Goal: Task Accomplishment & Management: Complete application form

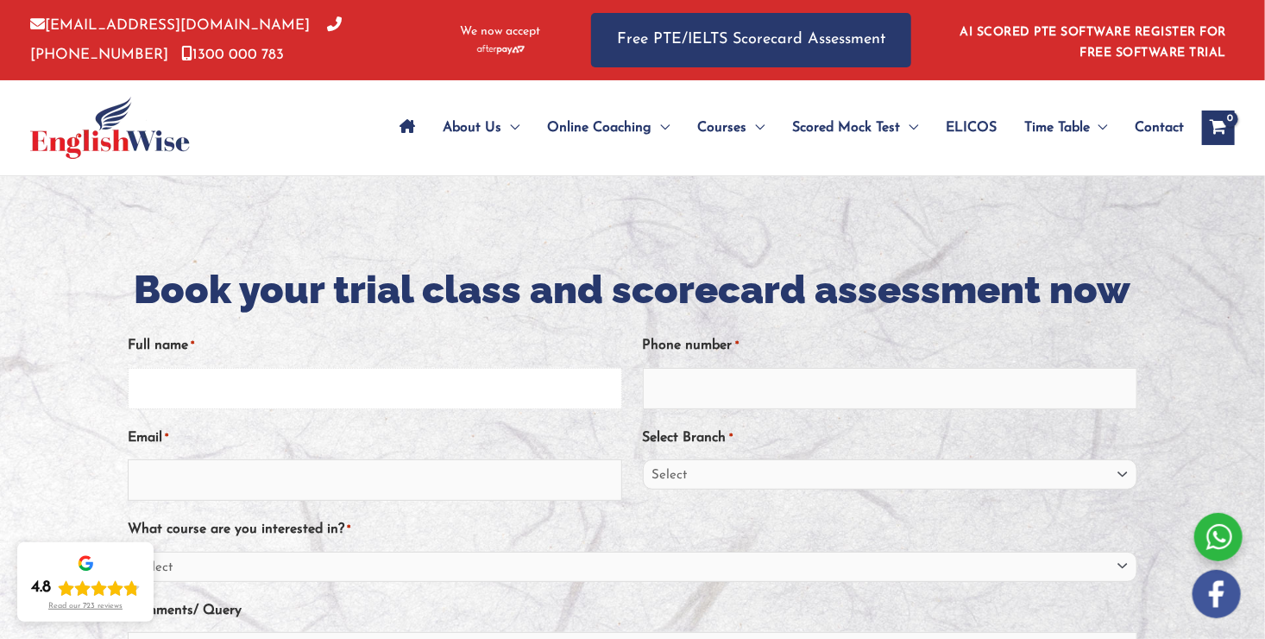
click at [256, 382] on input "Full name *" at bounding box center [375, 388] width 495 height 41
type input "ISHEANESU TINOTENDA"
type input "anesuchimbira6@gmail.com"
click at [805, 368] on input "Phone number *" at bounding box center [890, 388] width 495 height 41
type input "0491632425"
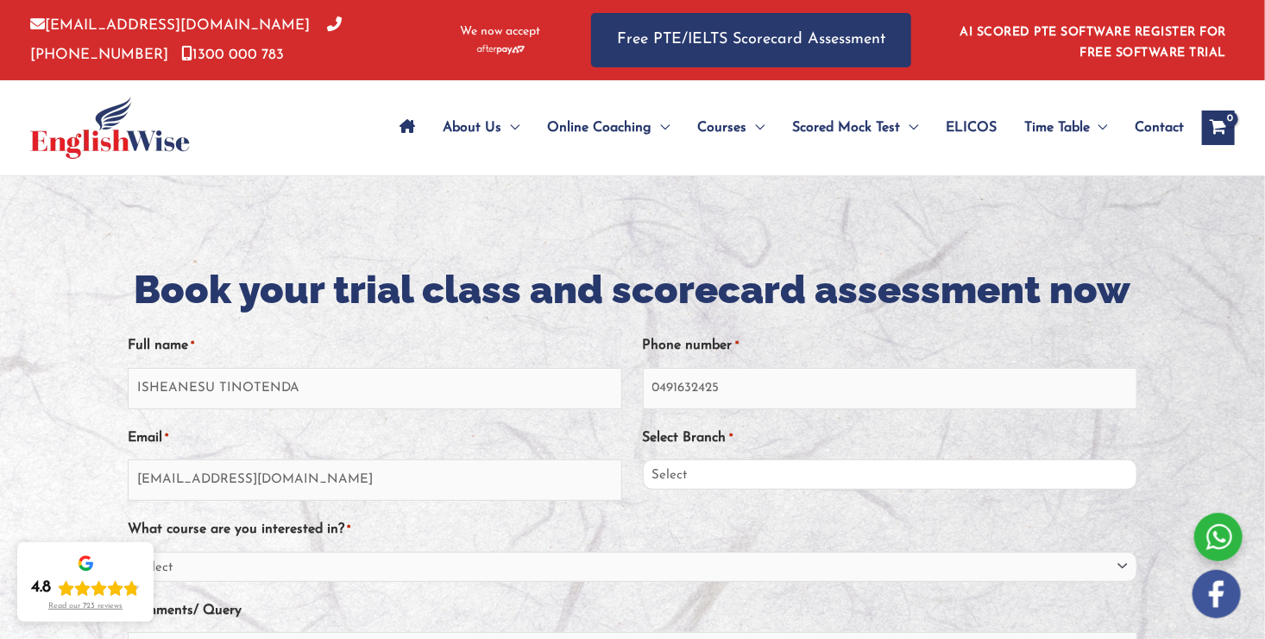
click at [1119, 476] on select "Select Sydney City Center Sydney Parramatta EnglishWise Global Brisbane Gold Co…" at bounding box center [890, 474] width 495 height 30
select select "Sydney Parramatta"
click at [643, 459] on select "Select Sydney City Center Sydney Parramatta EnglishWise Global Brisbane Gold Co…" at bounding box center [890, 474] width 495 height 30
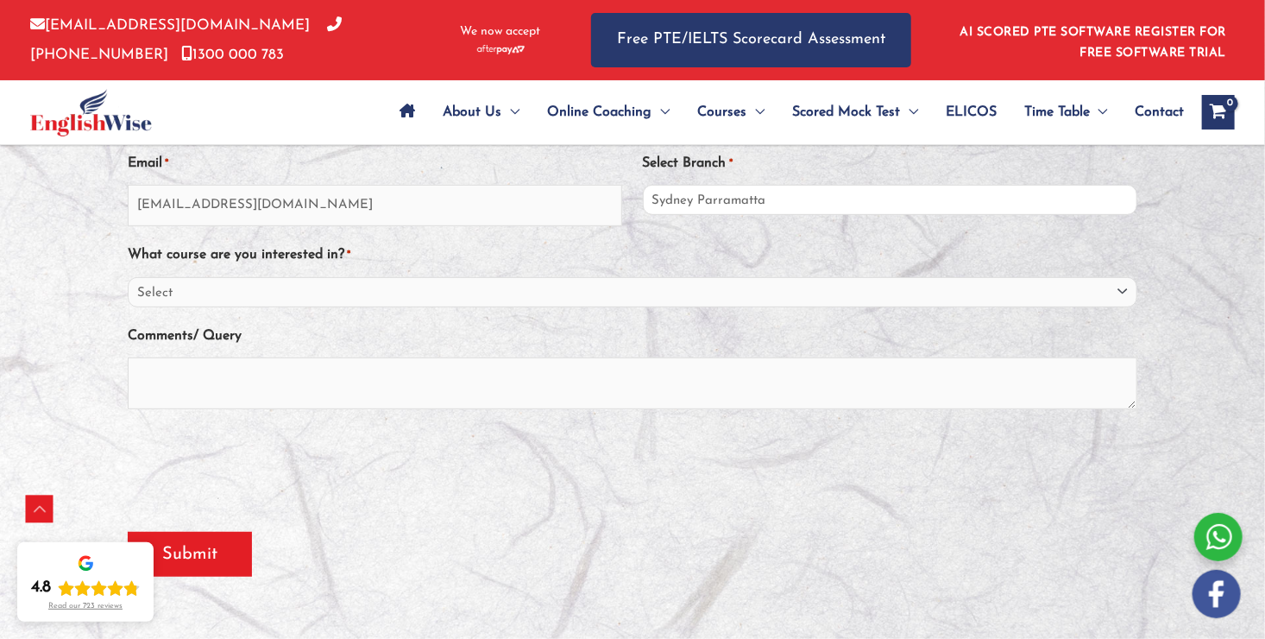
scroll to position [290, 0]
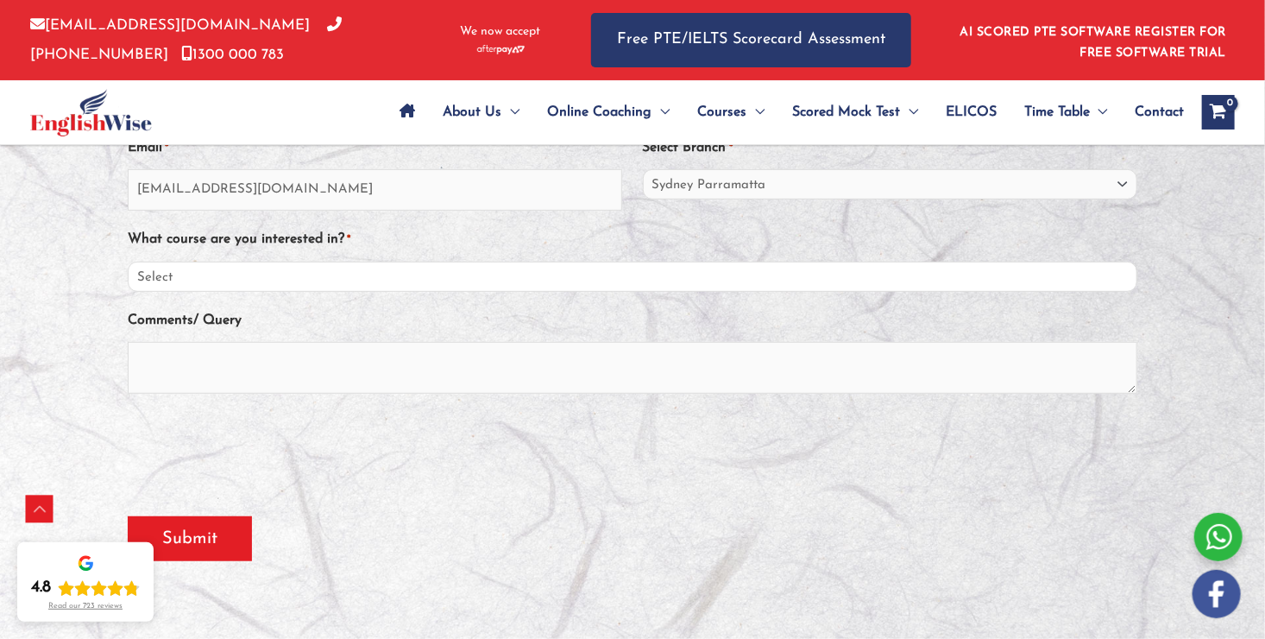
click at [218, 278] on select "Select PTE NAATI IELTS OET General English" at bounding box center [633, 277] width 1010 height 30
select select "PTE"
click at [128, 262] on select "Select PTE NAATI IELTS OET General English" at bounding box center [633, 277] width 1010 height 30
click at [169, 357] on textarea "Comments/ Query" at bounding box center [633, 368] width 1010 height 52
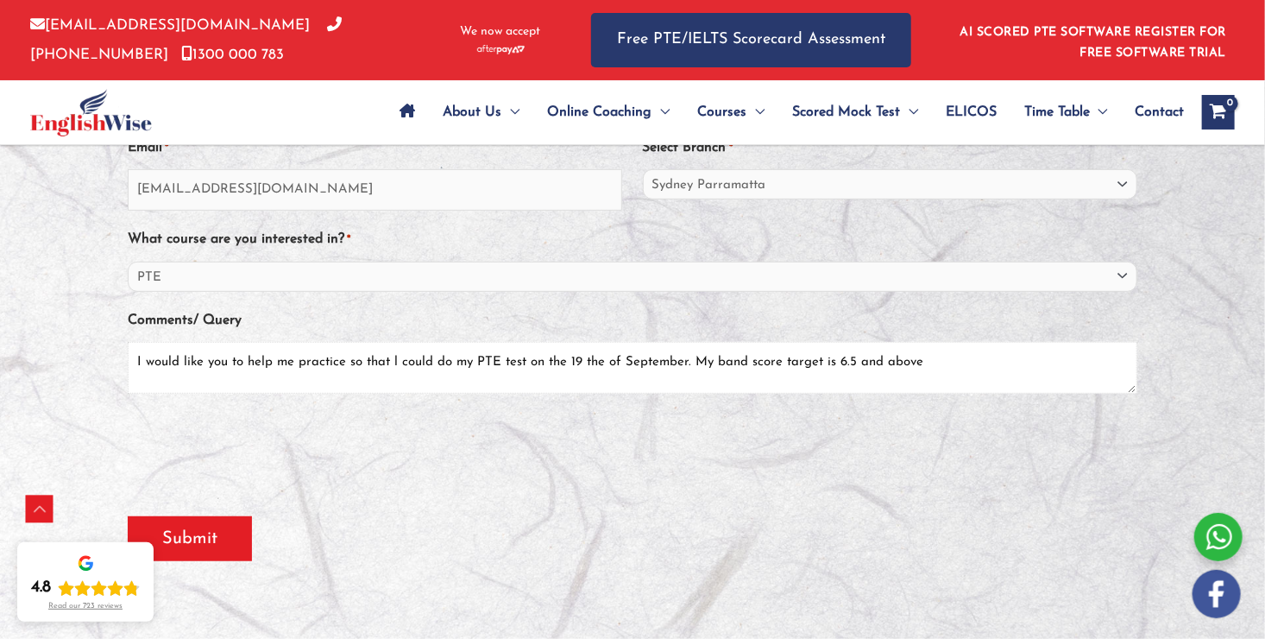
type textarea "I would like you to help me practice so that l could do my PTE test on the 19 t…"
click at [197, 539] on input "Submit" at bounding box center [190, 538] width 124 height 45
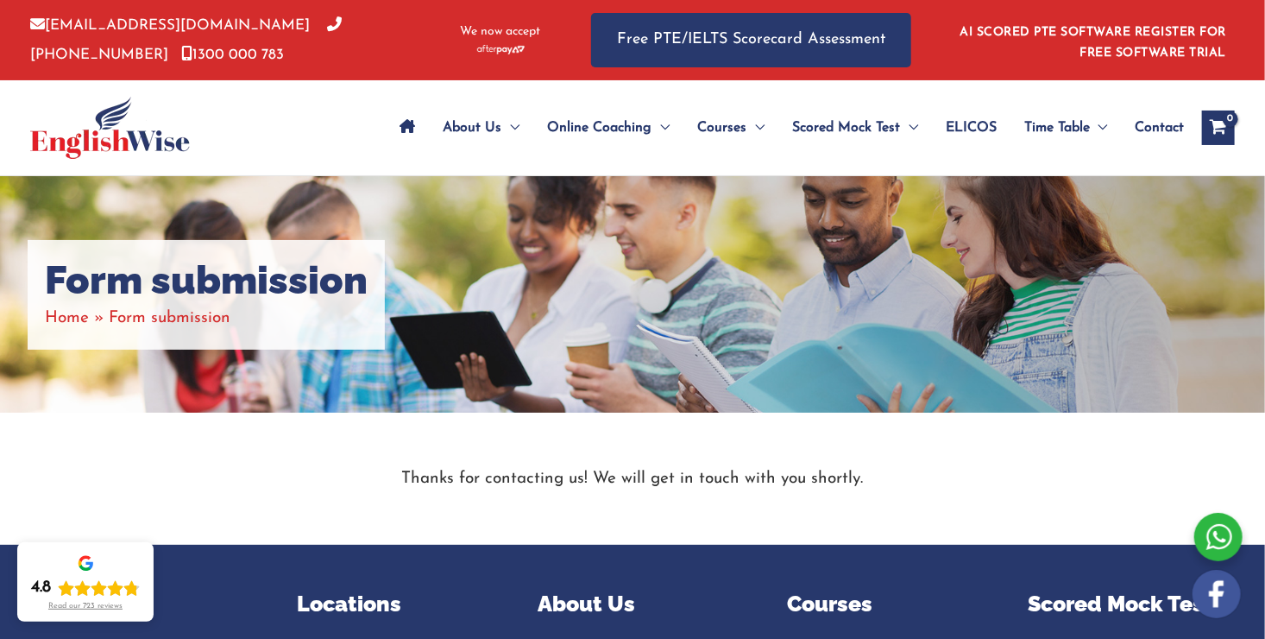
click at [191, 313] on span "Form submission" at bounding box center [170, 318] width 122 height 16
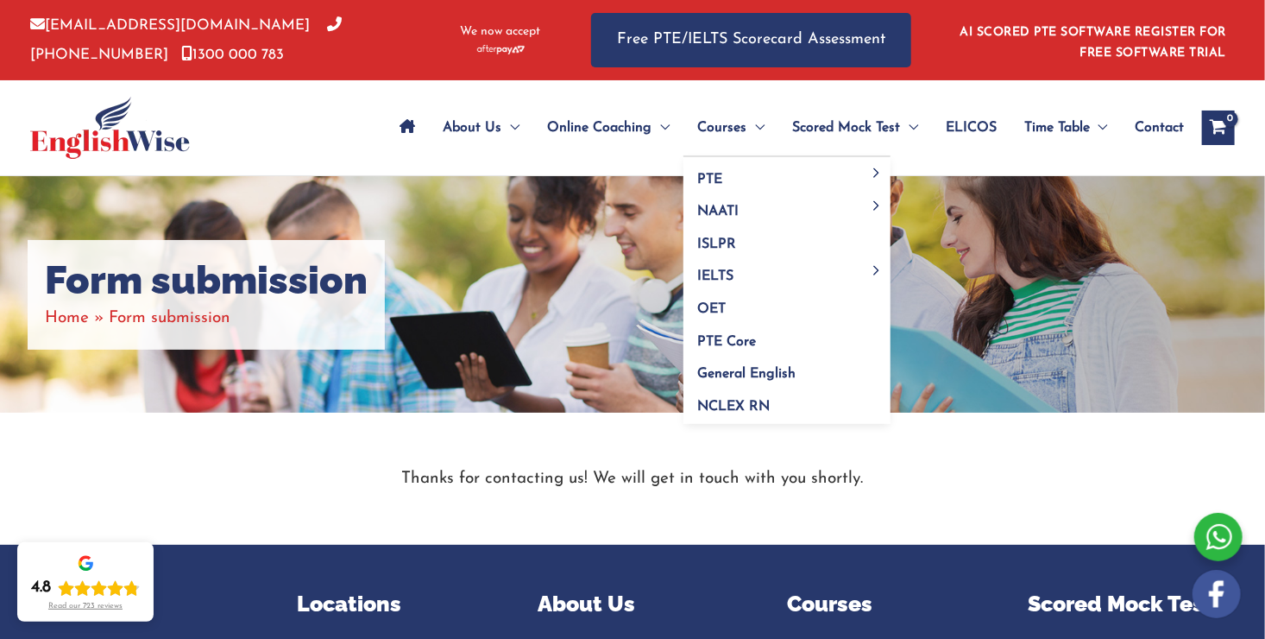
click at [699, 129] on span "Courses" at bounding box center [721, 128] width 49 height 60
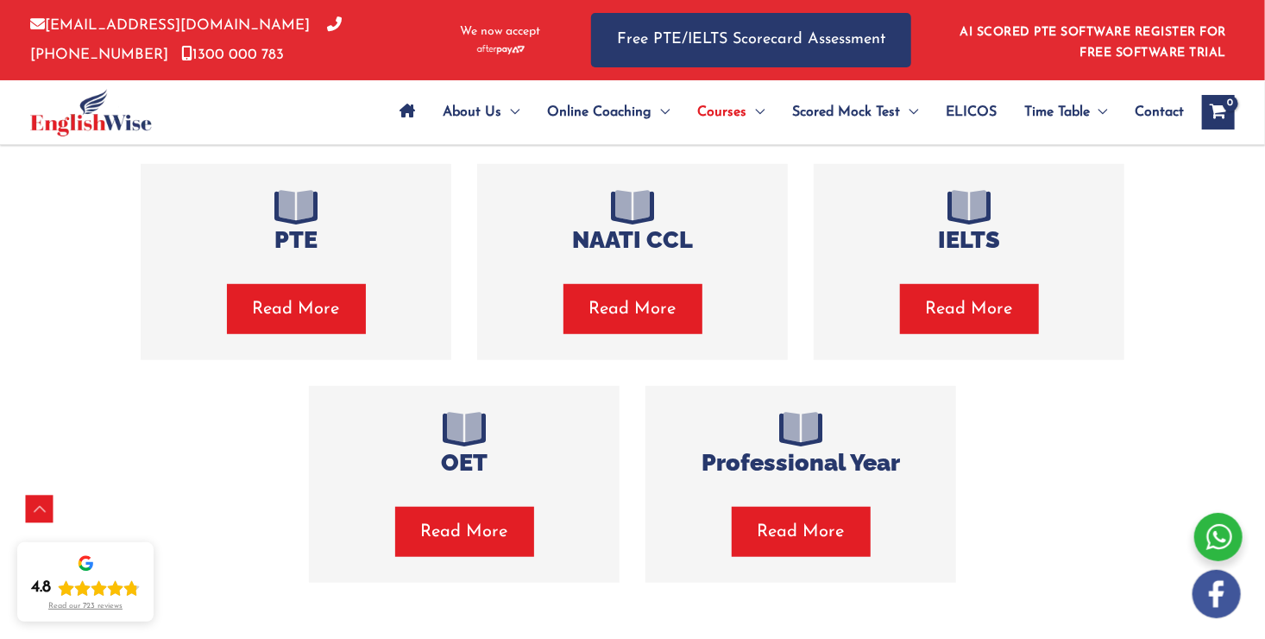
scroll to position [418, 0]
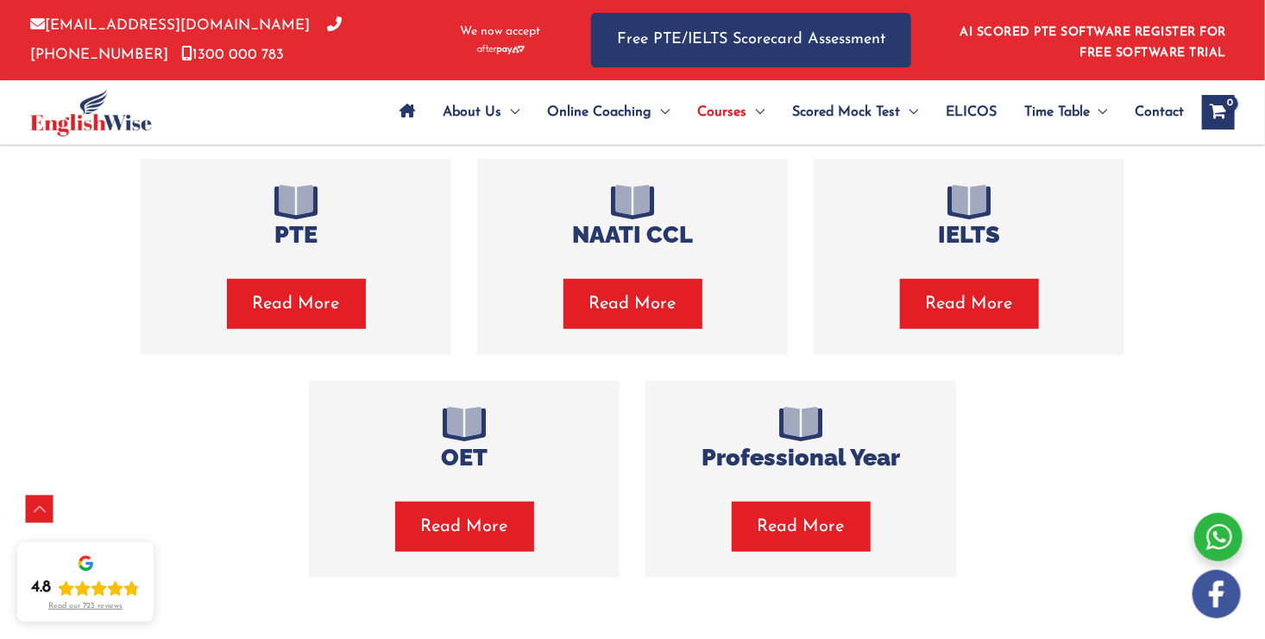
click at [320, 301] on span "Read More" at bounding box center [296, 304] width 87 height 24
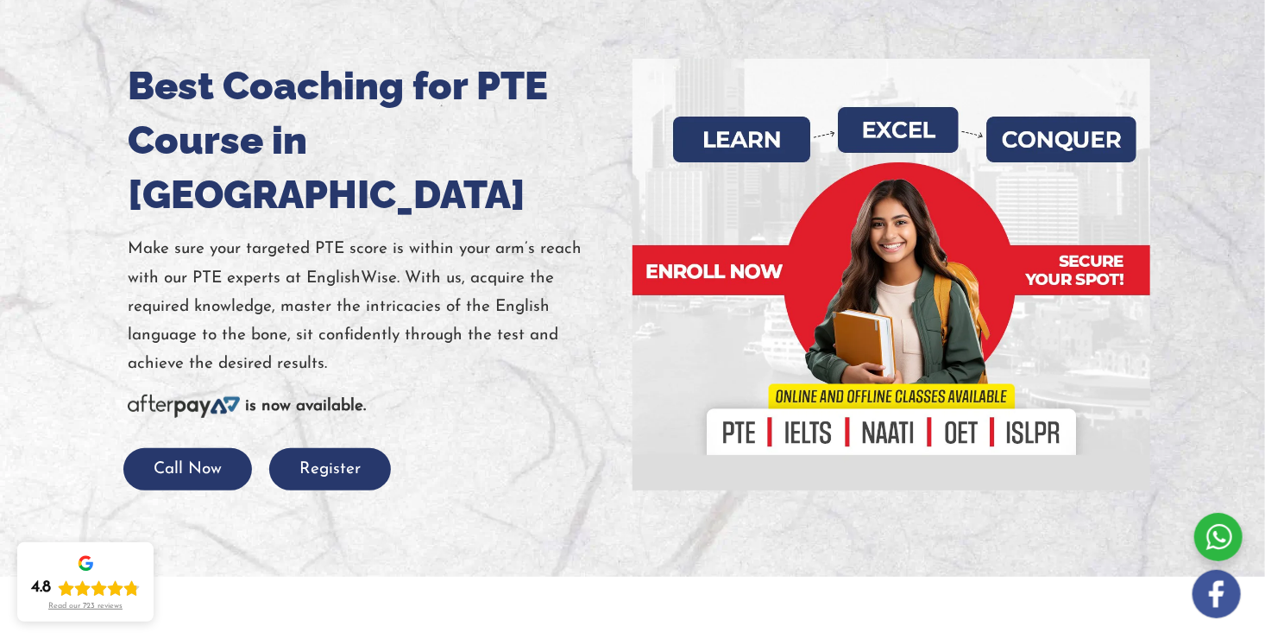
scroll to position [207, 0]
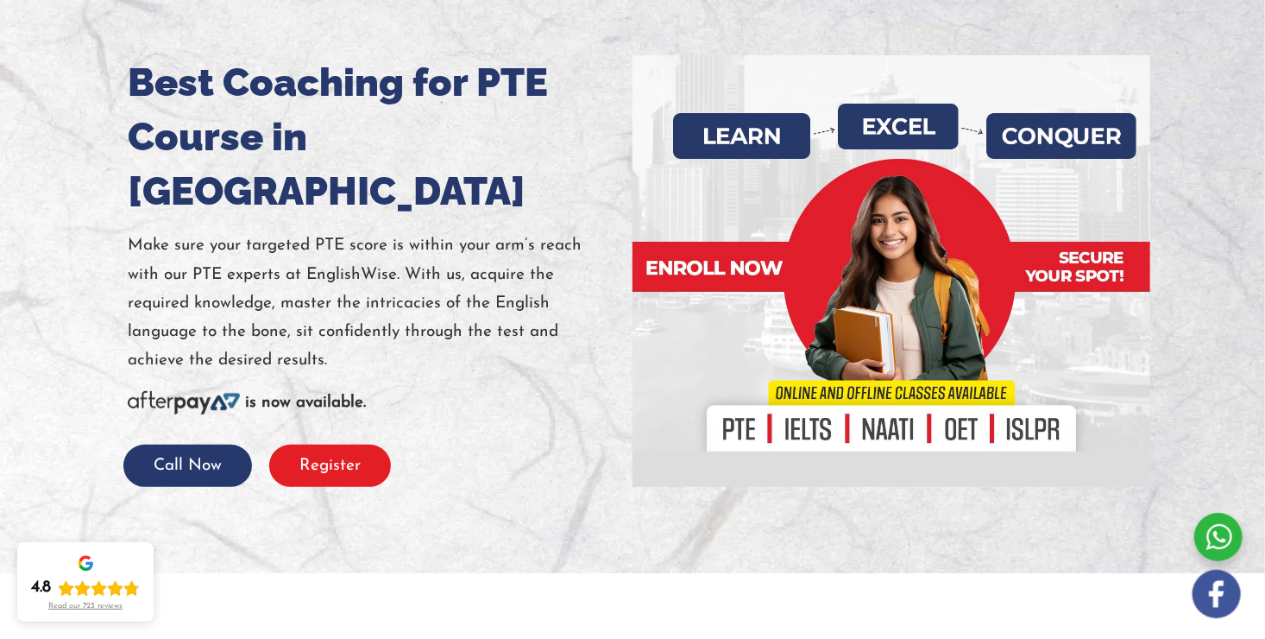
click at [319, 445] on button "Register" at bounding box center [330, 466] width 122 height 42
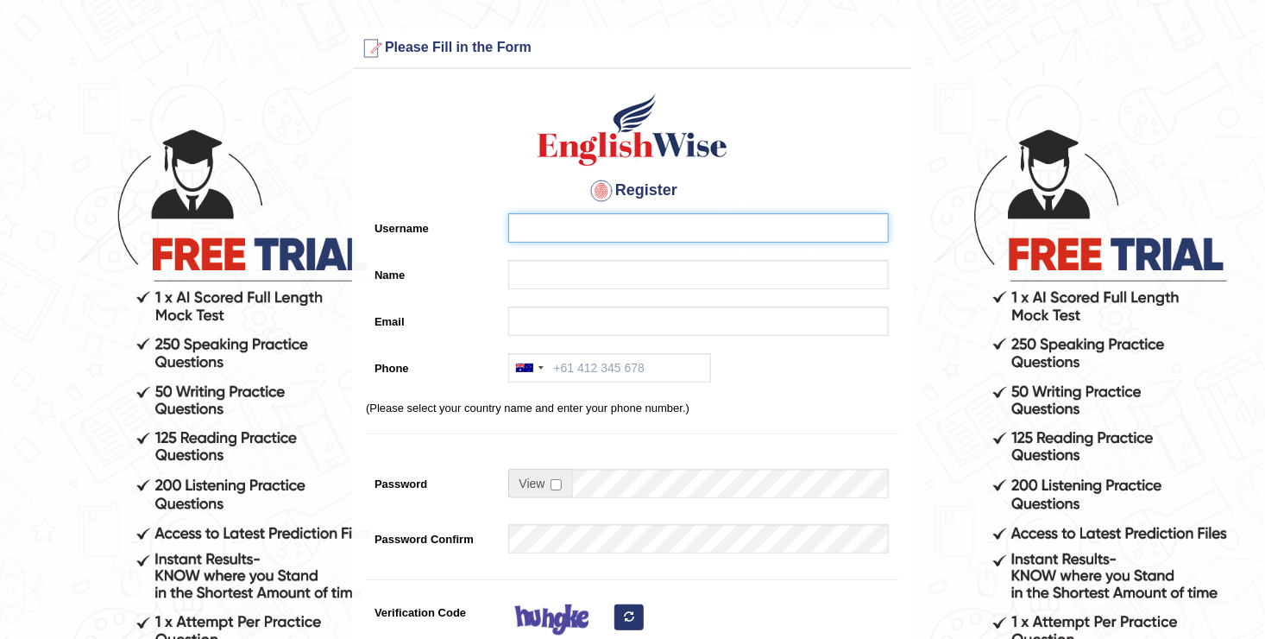
click at [554, 226] on input "Username" at bounding box center [698, 227] width 381 height 29
type input "ISHEANESU TINOTENDA"
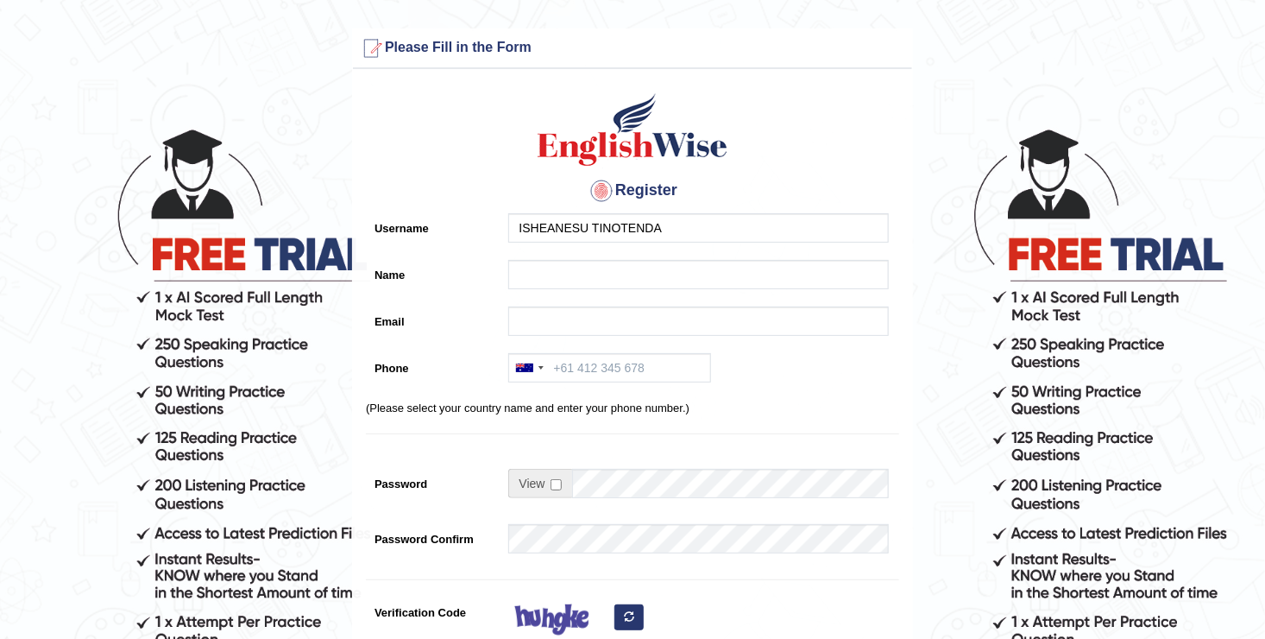
type input "ISHEANESU TINOTENDA"
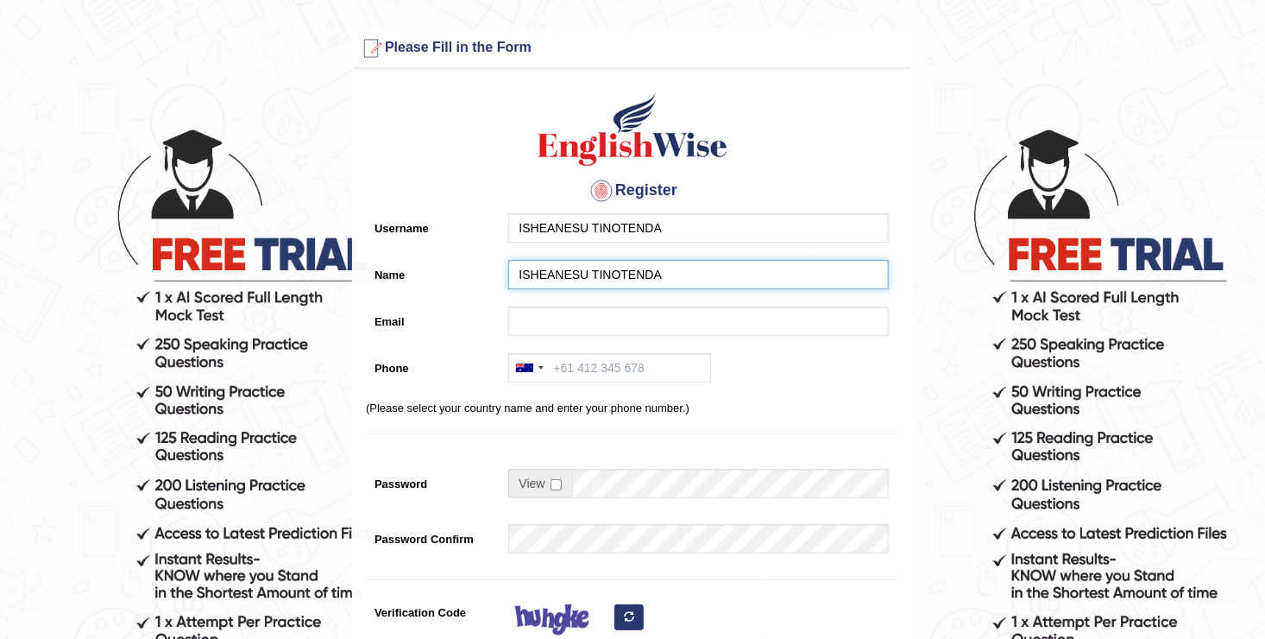
type input "[EMAIL_ADDRESS][DOMAIN_NAME]"
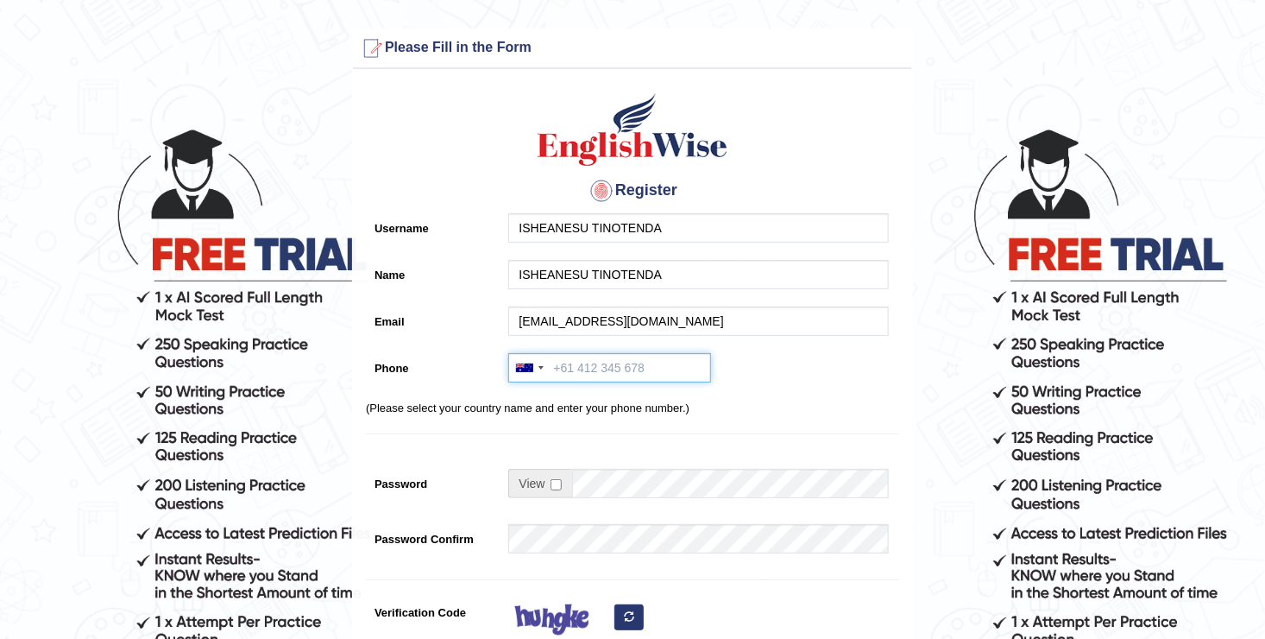
type input "+61491632425"
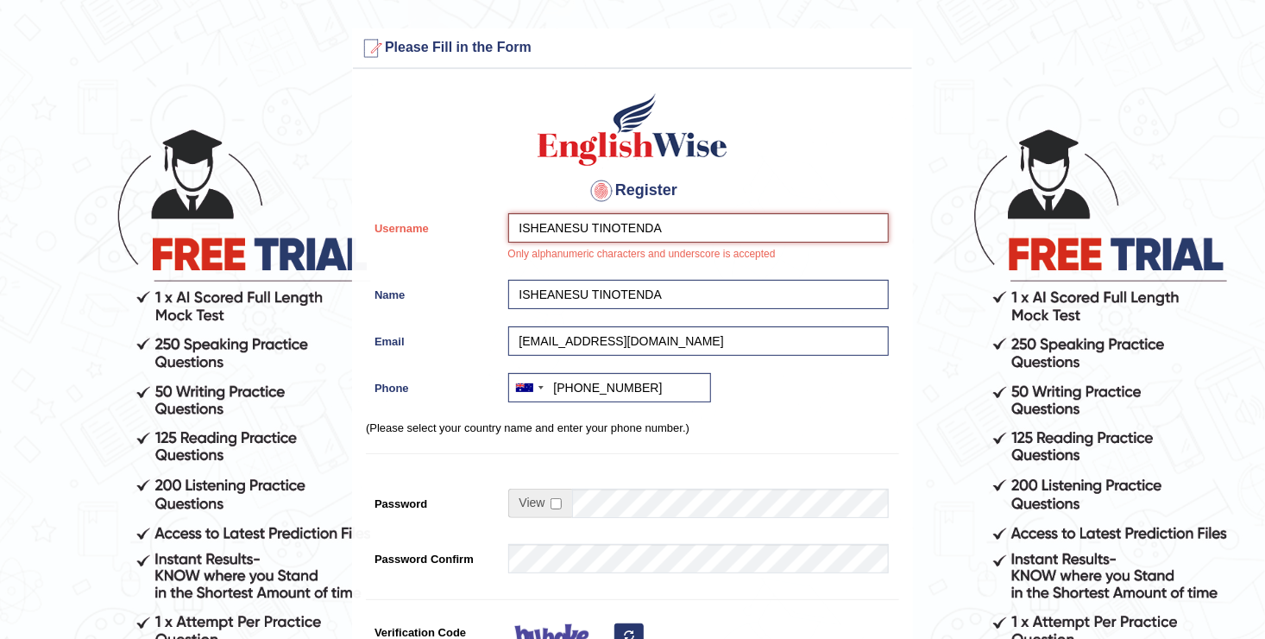
click at [649, 230] on input "ISHEANESU TINOTENDA" at bounding box center [698, 227] width 381 height 29
type input "I"
click at [582, 230] on input "Isheanesu" at bounding box center [698, 227] width 381 height 29
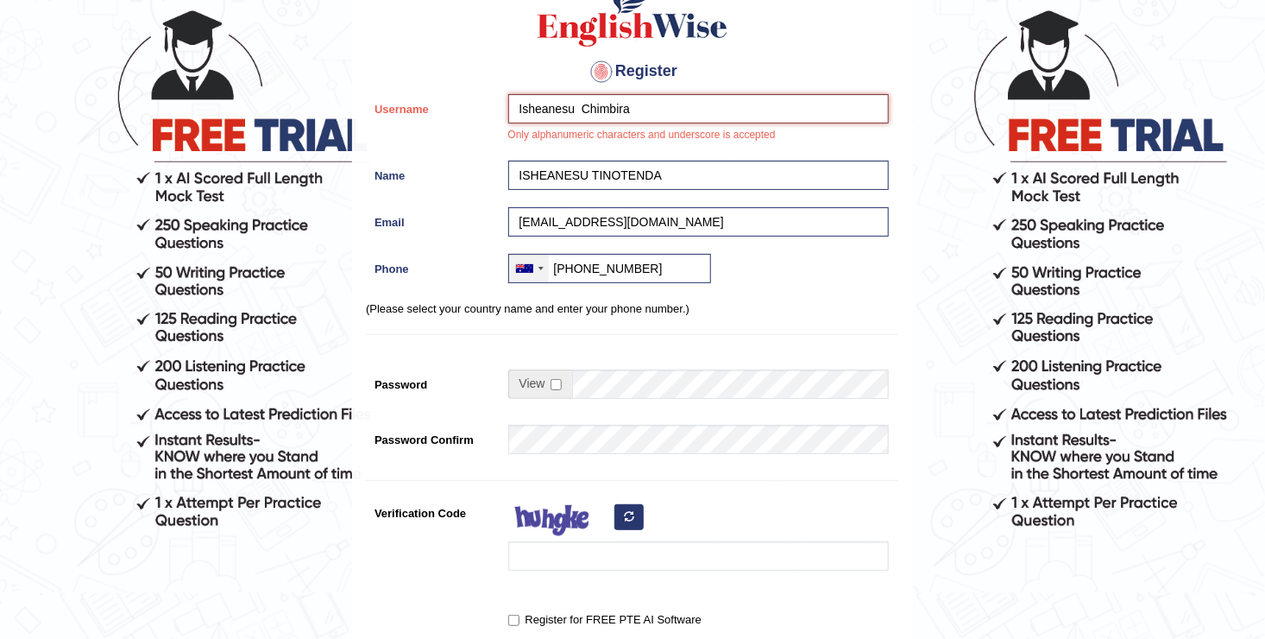
scroll to position [124, 0]
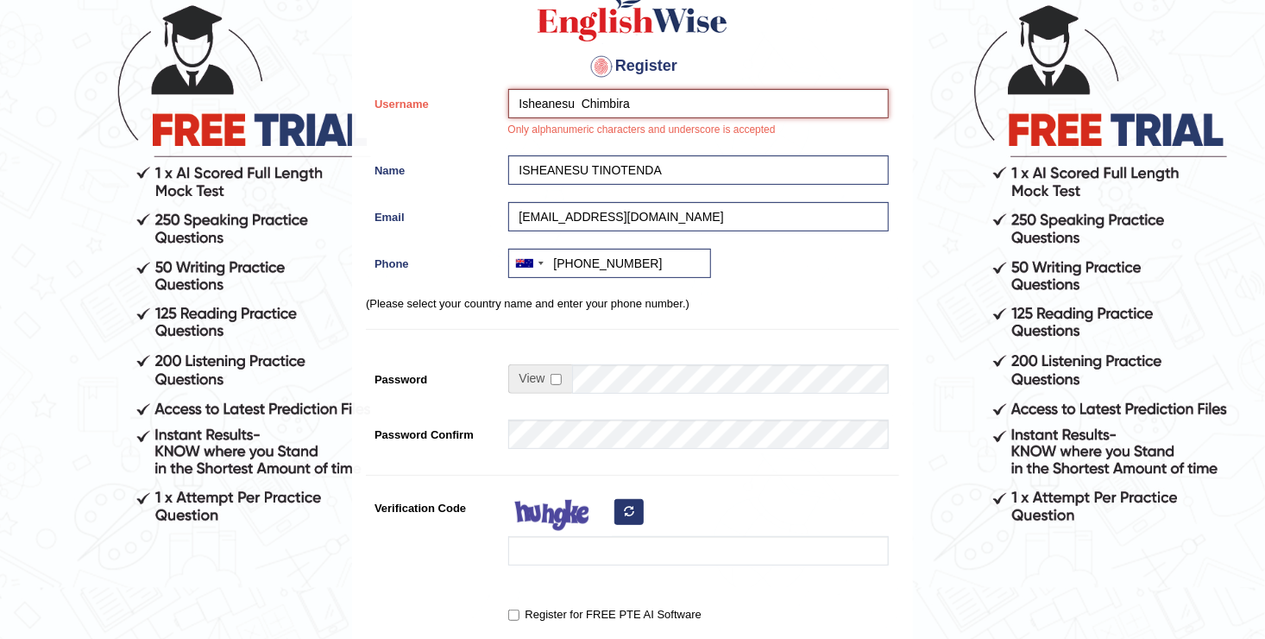
type input "Isheanesu Chimbira"
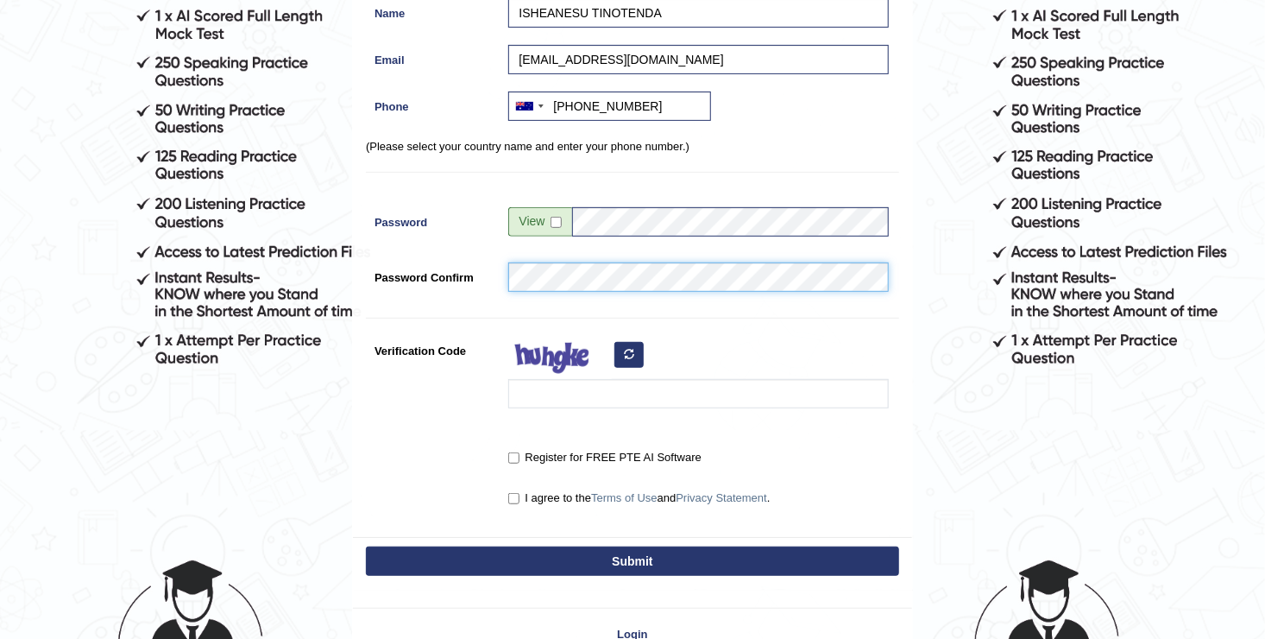
scroll to position [282, 0]
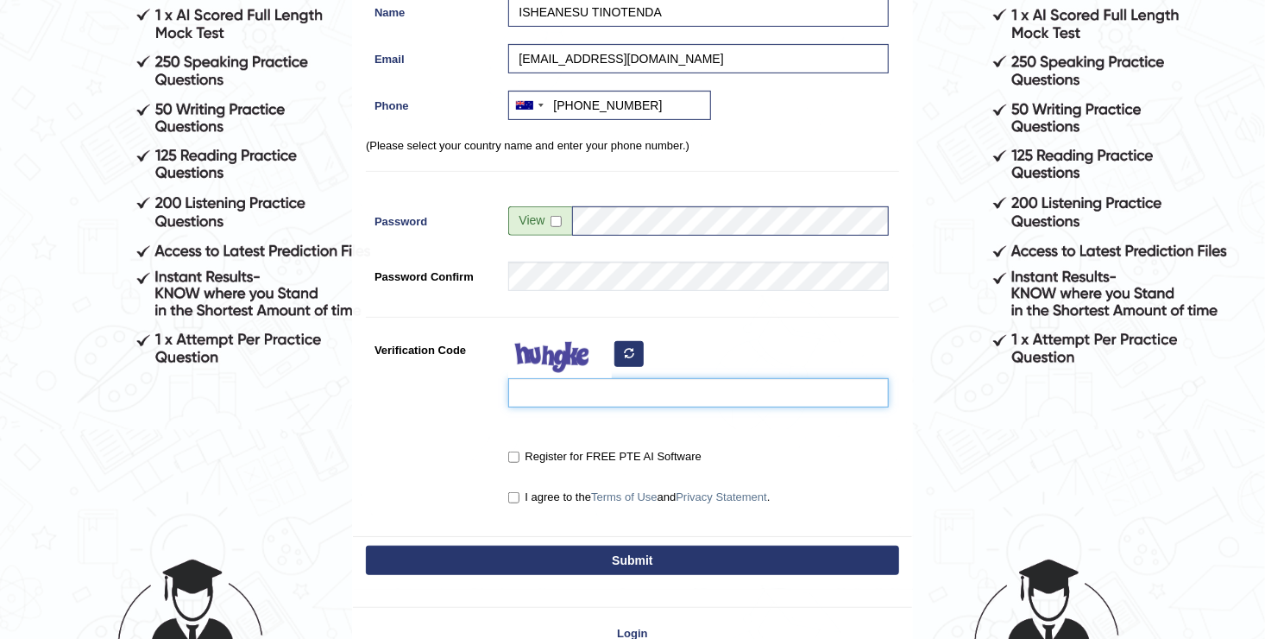
click at [569, 383] on input "Verification Code" at bounding box center [698, 392] width 381 height 29
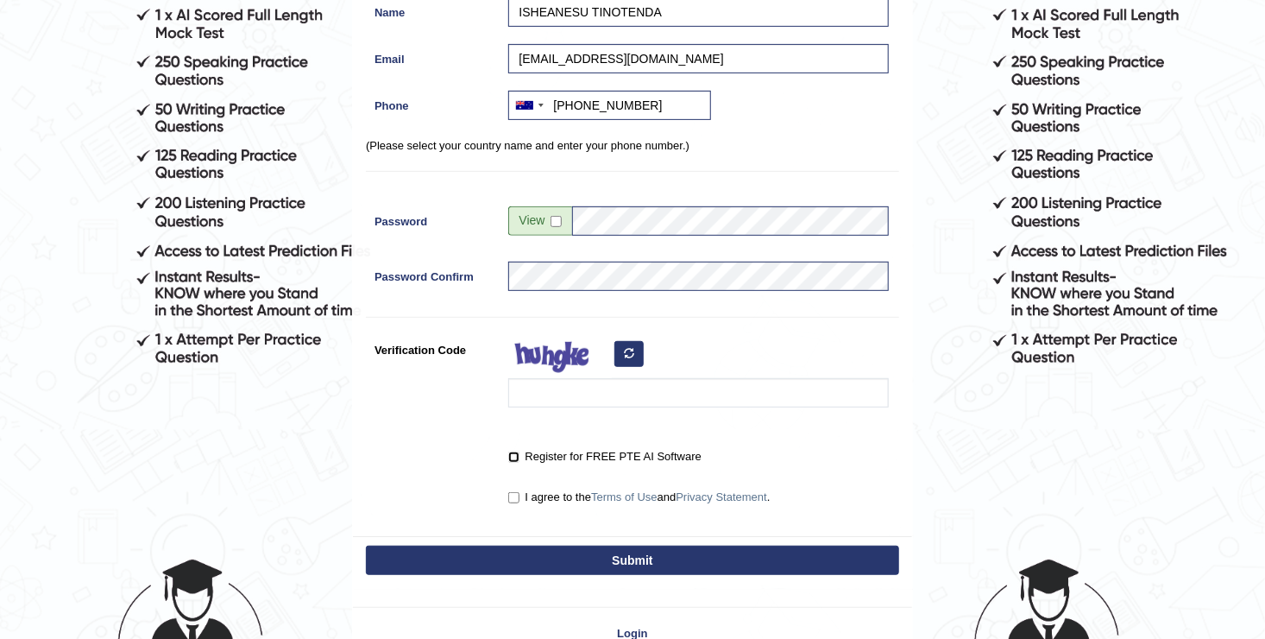
click at [511, 456] on input "Register for FREE PTE AI Software" at bounding box center [513, 456] width 11 height 11
checkbox input "true"
click at [512, 494] on input "I agree to the Terms of Use and Privacy Statement ." at bounding box center [513, 497] width 11 height 11
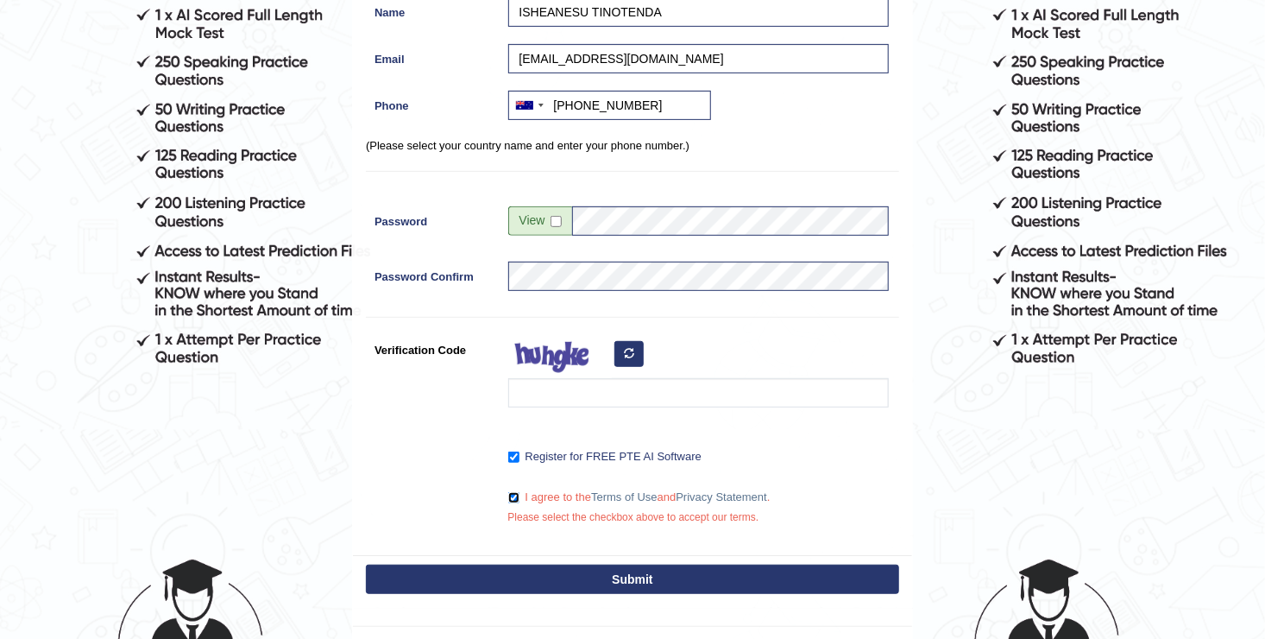
click at [515, 497] on input "I agree to the Terms of Use and Privacy Statement ." at bounding box center [513, 497] width 11 height 11
checkbox input "false"
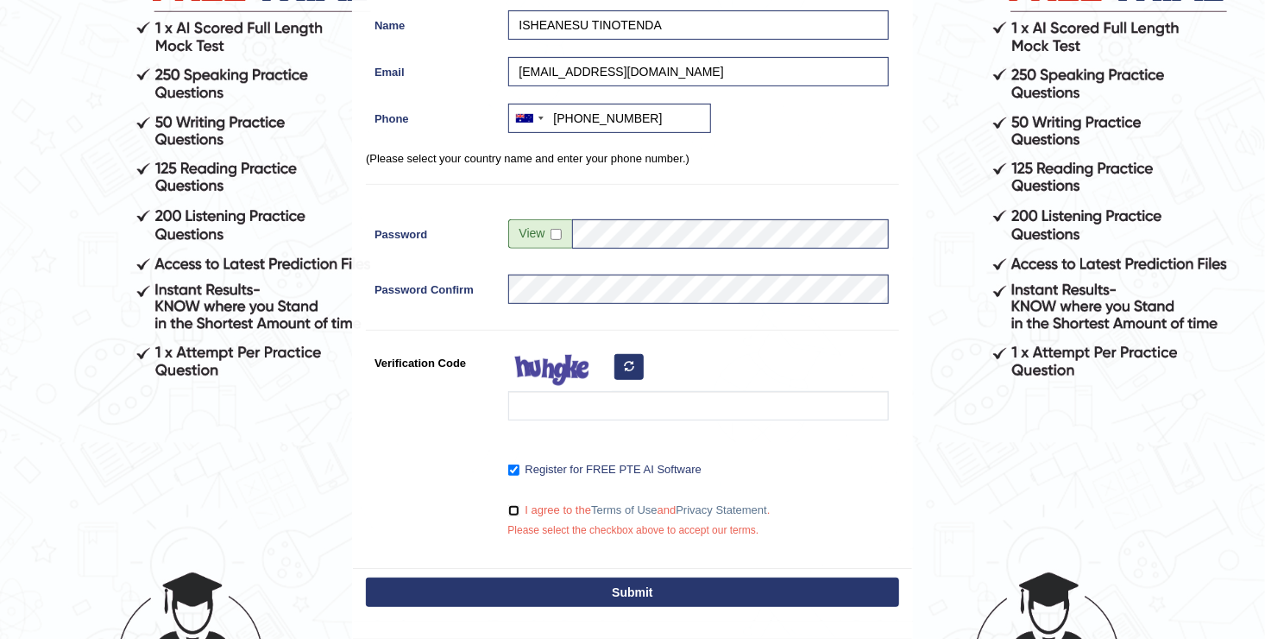
scroll to position [269, 0]
click at [625, 362] on icon "button" at bounding box center [629, 366] width 10 height 10
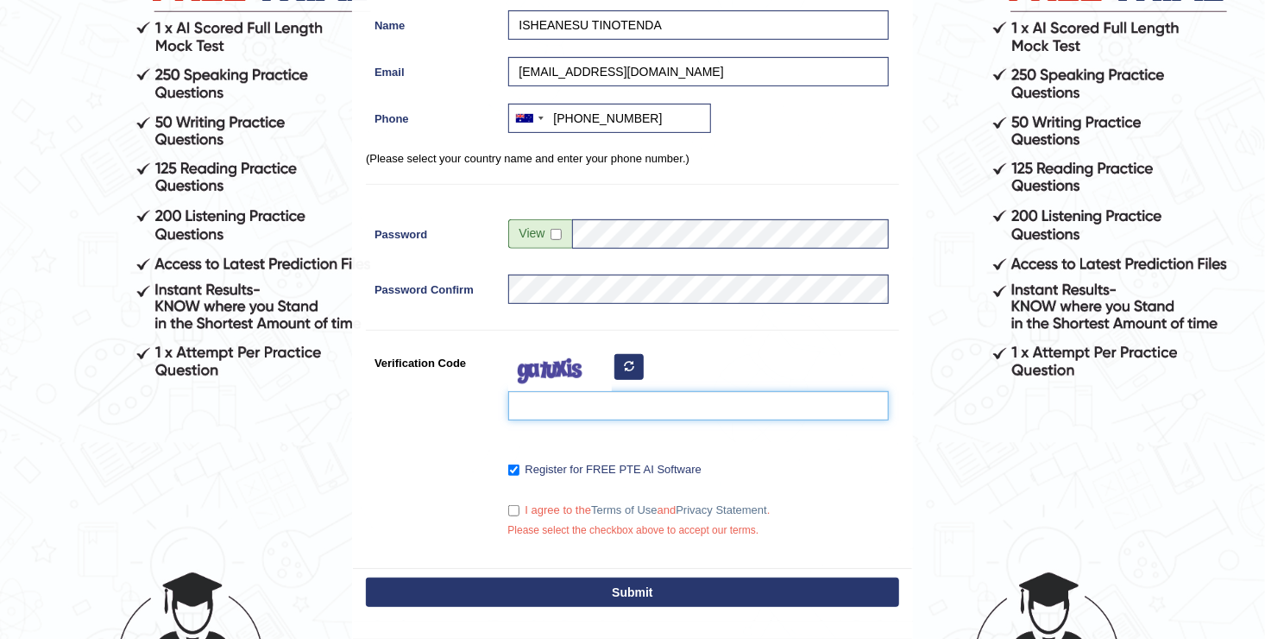
click at [546, 398] on input "Verification Code" at bounding box center [698, 405] width 381 height 29
type input "pdhosi"
click at [626, 591] on button "Submit" at bounding box center [632, 591] width 533 height 29
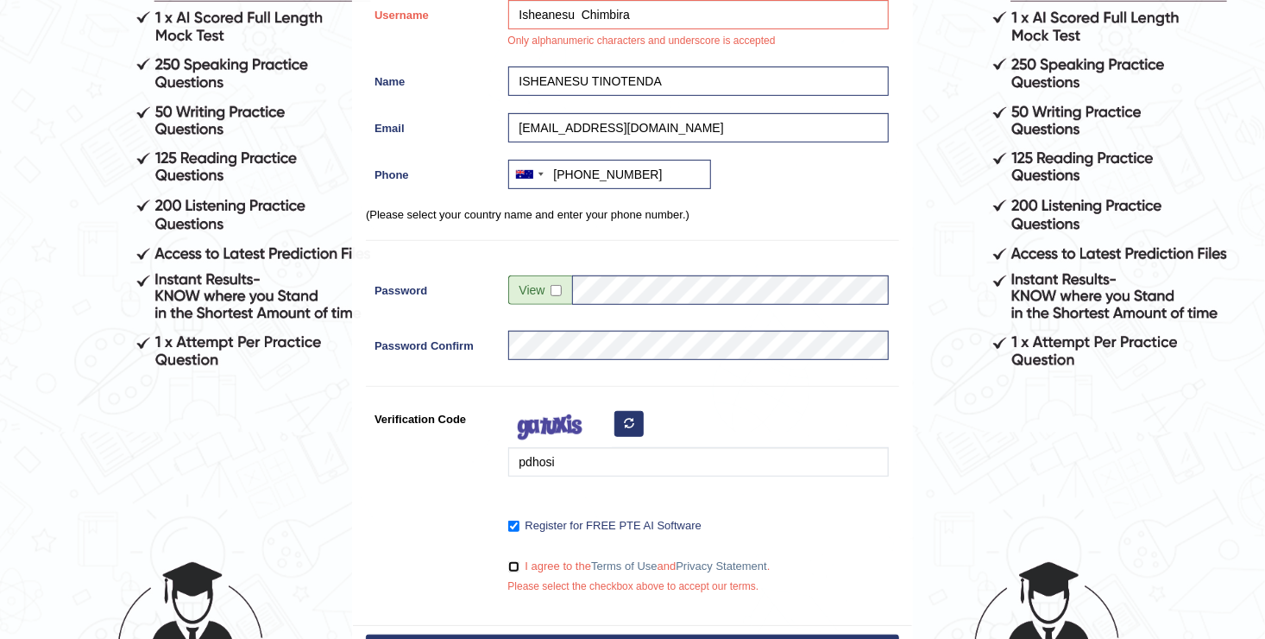
click at [513, 565] on input "I agree to the Terms of Use and Privacy Statement ." at bounding box center [513, 566] width 11 height 11
checkbox input "true"
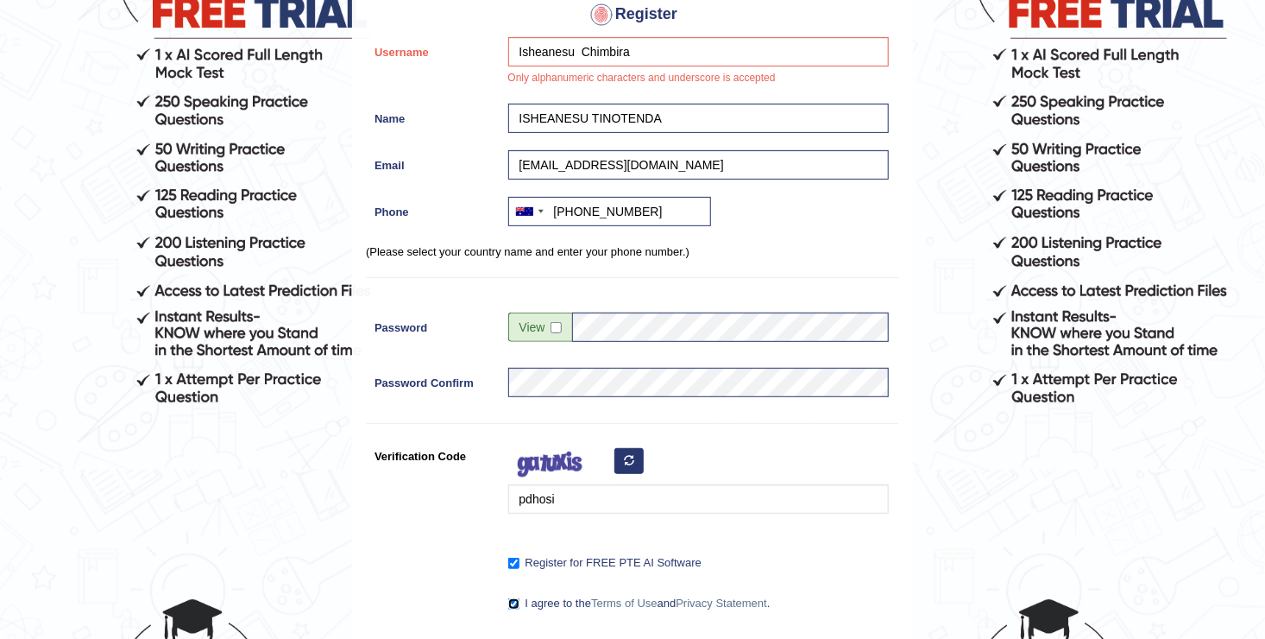
scroll to position [229, 0]
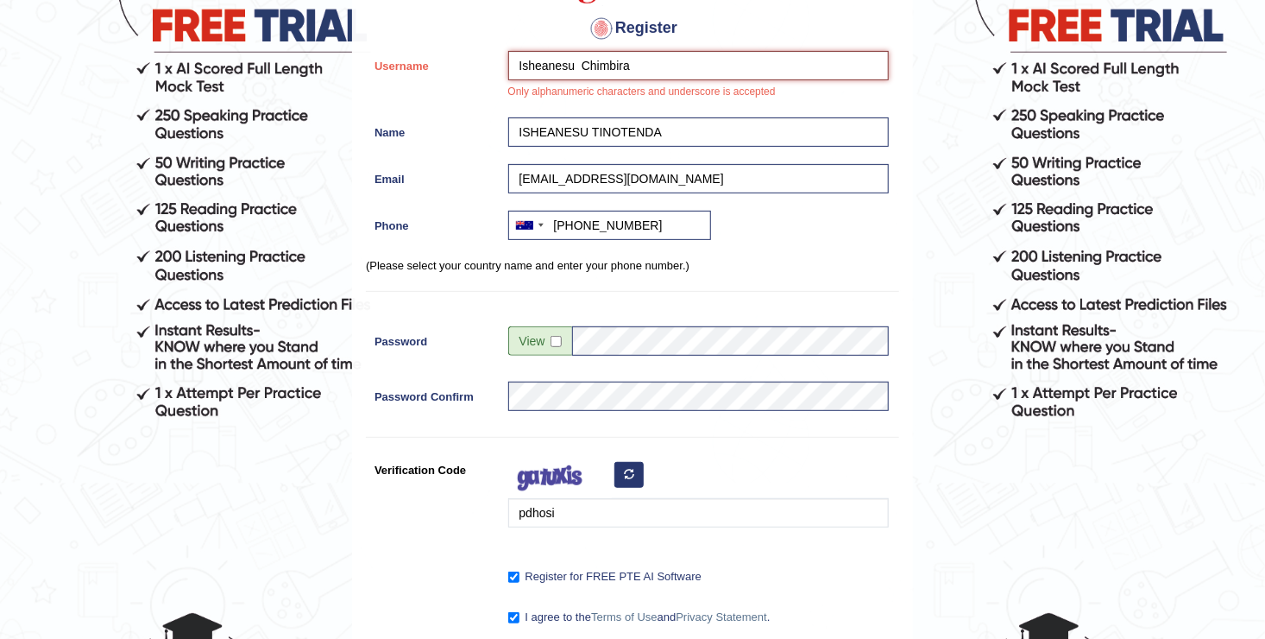
click at [580, 64] on input "Isheanesu Chimbira" at bounding box center [698, 65] width 381 height 29
drag, startPoint x: 629, startPoint y: 67, endPoint x: 574, endPoint y: 62, distance: 55.5
click at [574, 62] on input "Isheanesu Chimbira" at bounding box center [698, 65] width 381 height 29
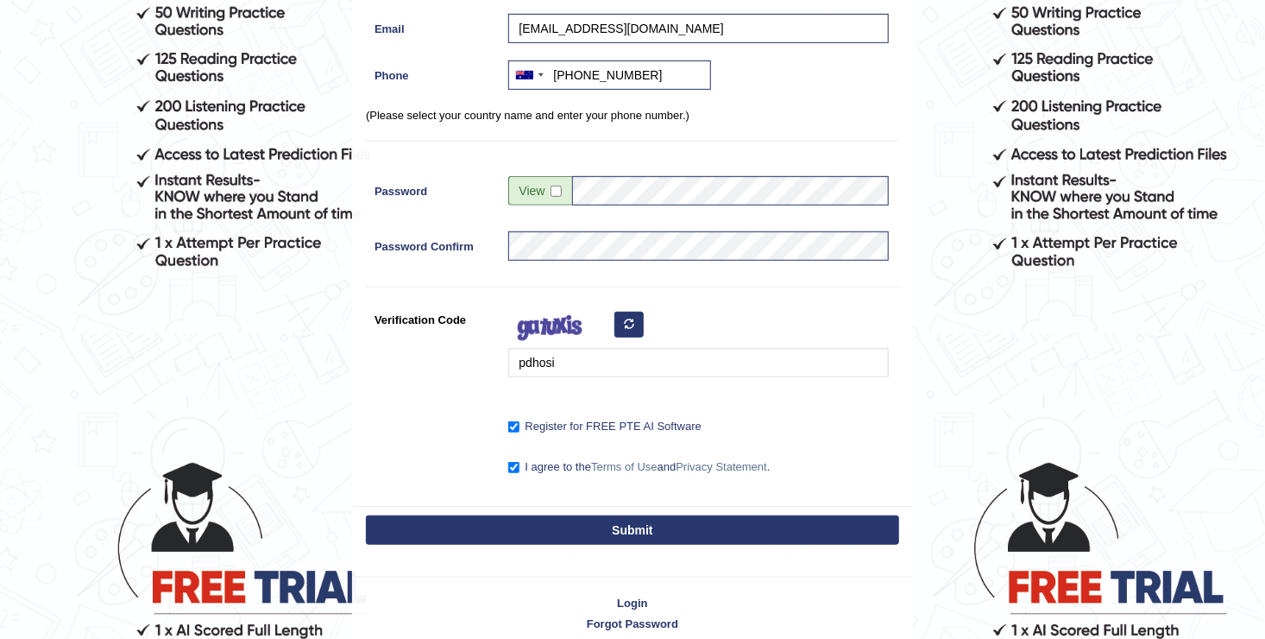
scroll to position [439, 0]
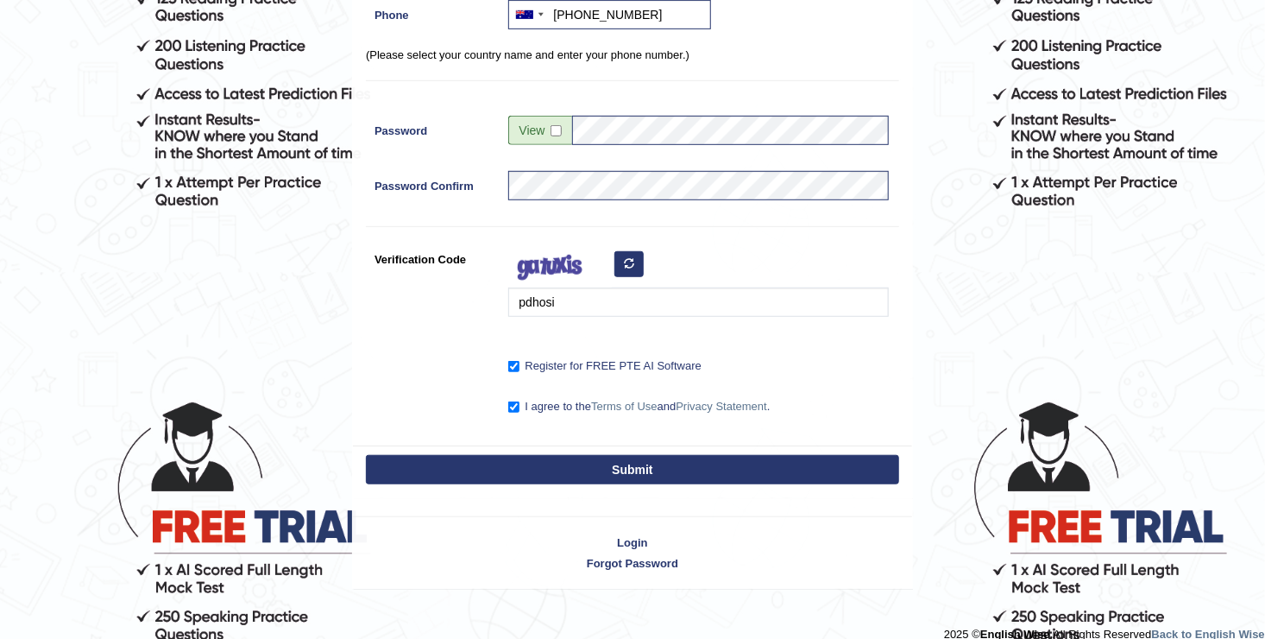
click at [641, 476] on button "Submit" at bounding box center [632, 469] width 533 height 29
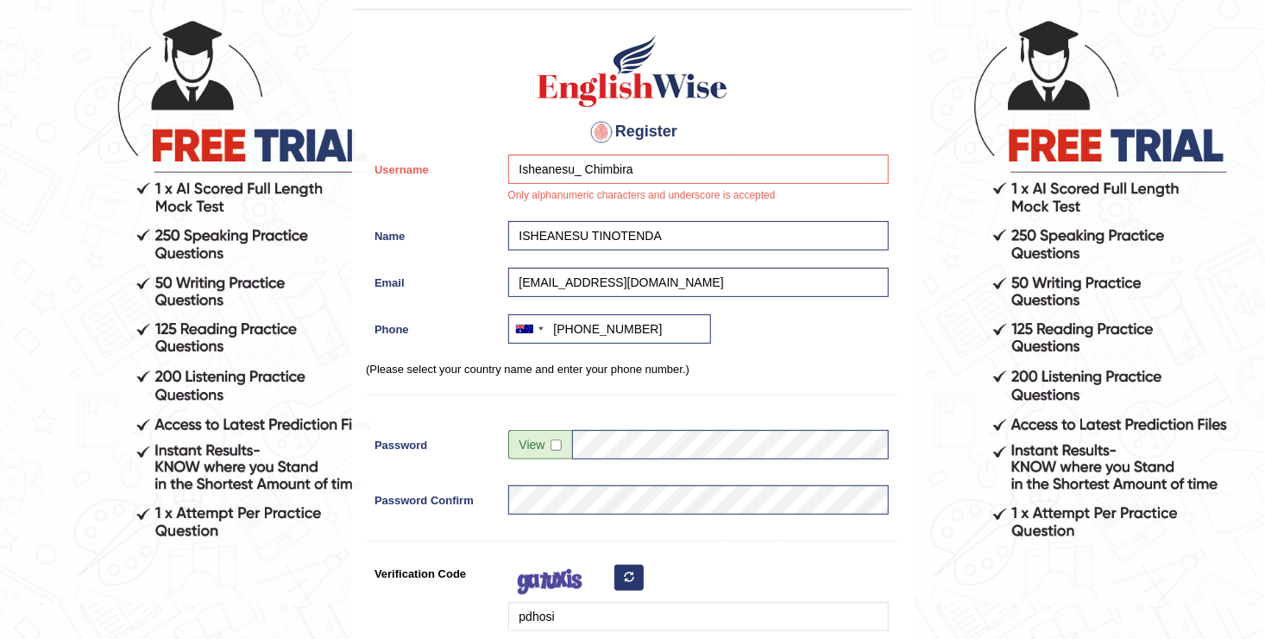
scroll to position [79, 0]
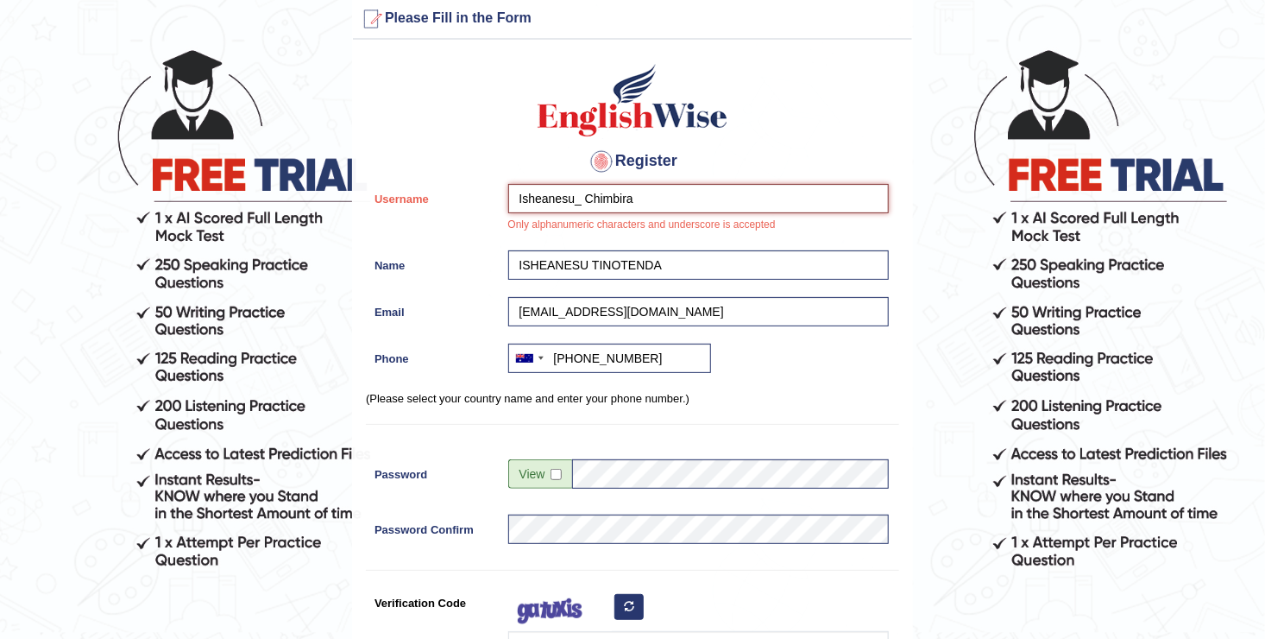
click at [635, 200] on input "Isheanesu_ Chimbira" at bounding box center [698, 198] width 381 height 29
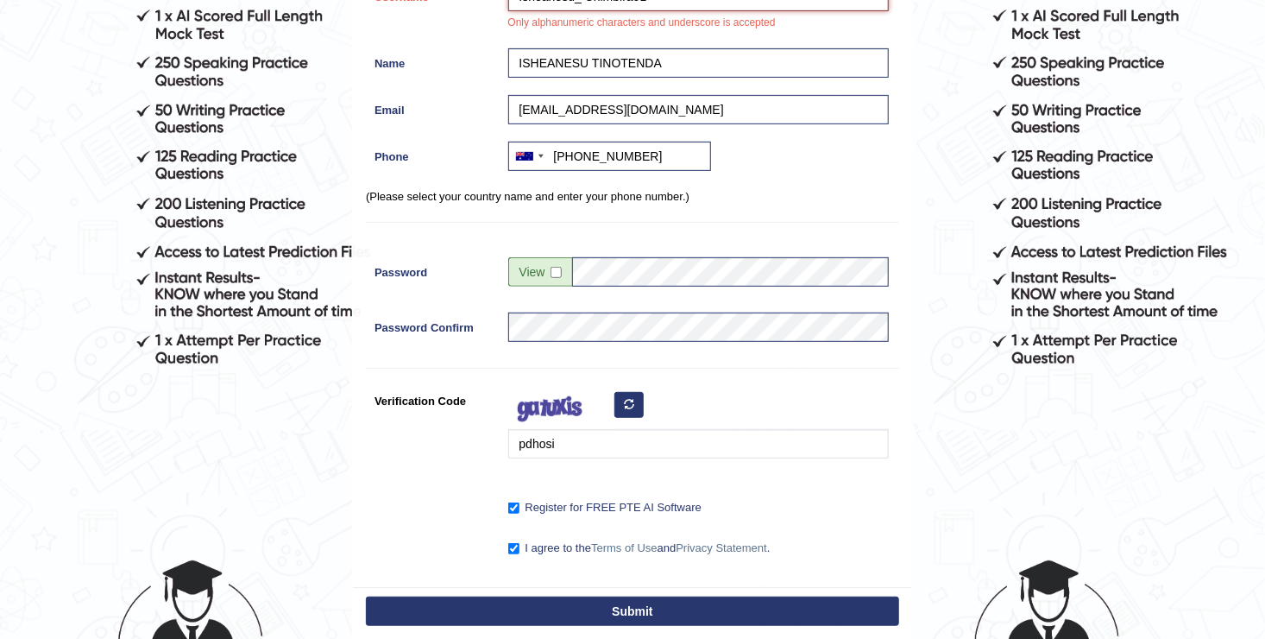
scroll to position [282, 0]
type input "Isheanesu_ Chimbira01"
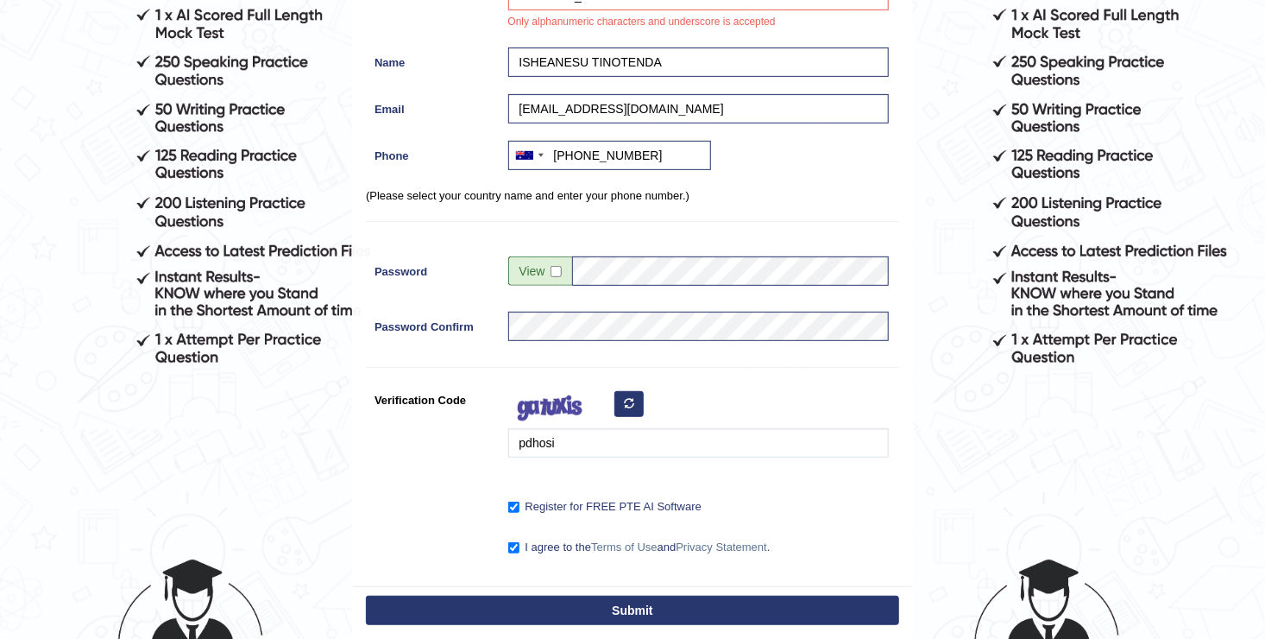
click at [641, 613] on button "Submit" at bounding box center [632, 610] width 533 height 29
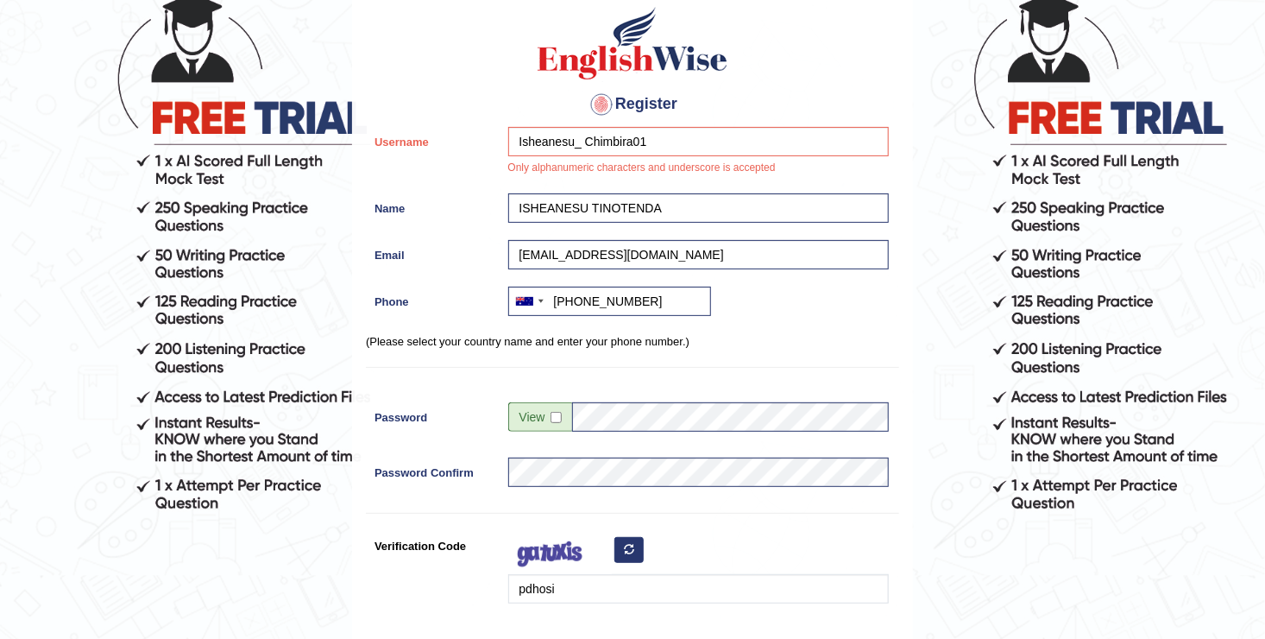
scroll to position [136, 0]
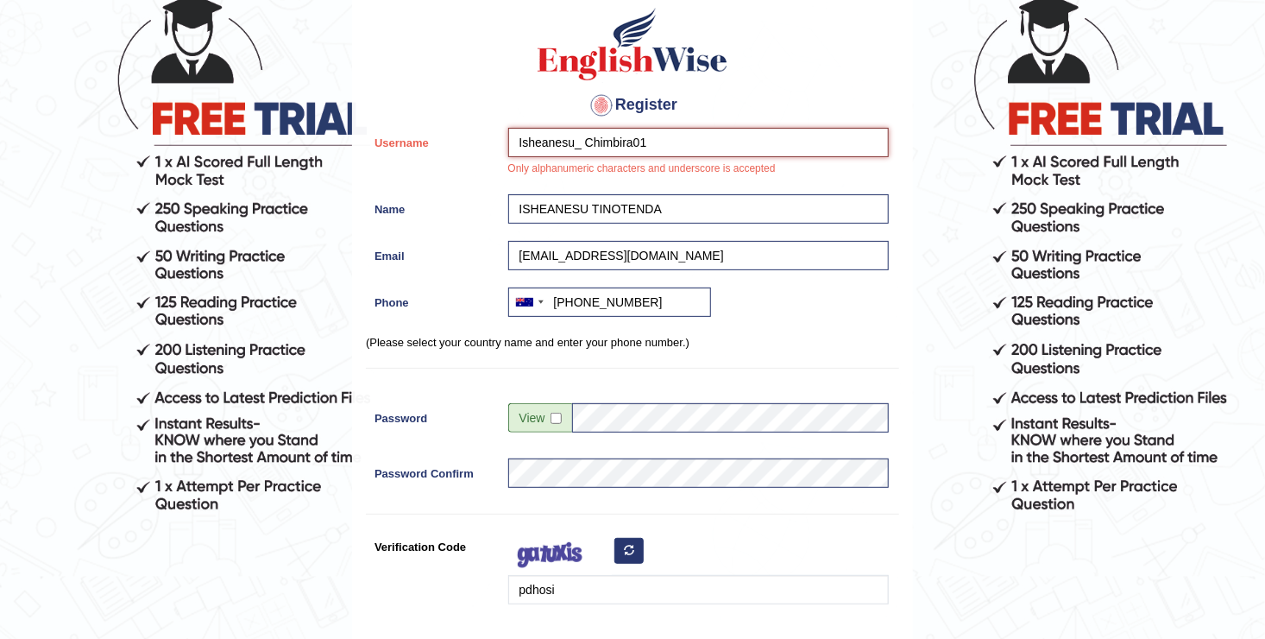
drag, startPoint x: 652, startPoint y: 143, endPoint x: 511, endPoint y: 148, distance: 140.8
click at [511, 148] on input "Isheanesu_ Chimbira01" at bounding box center [698, 142] width 381 height 29
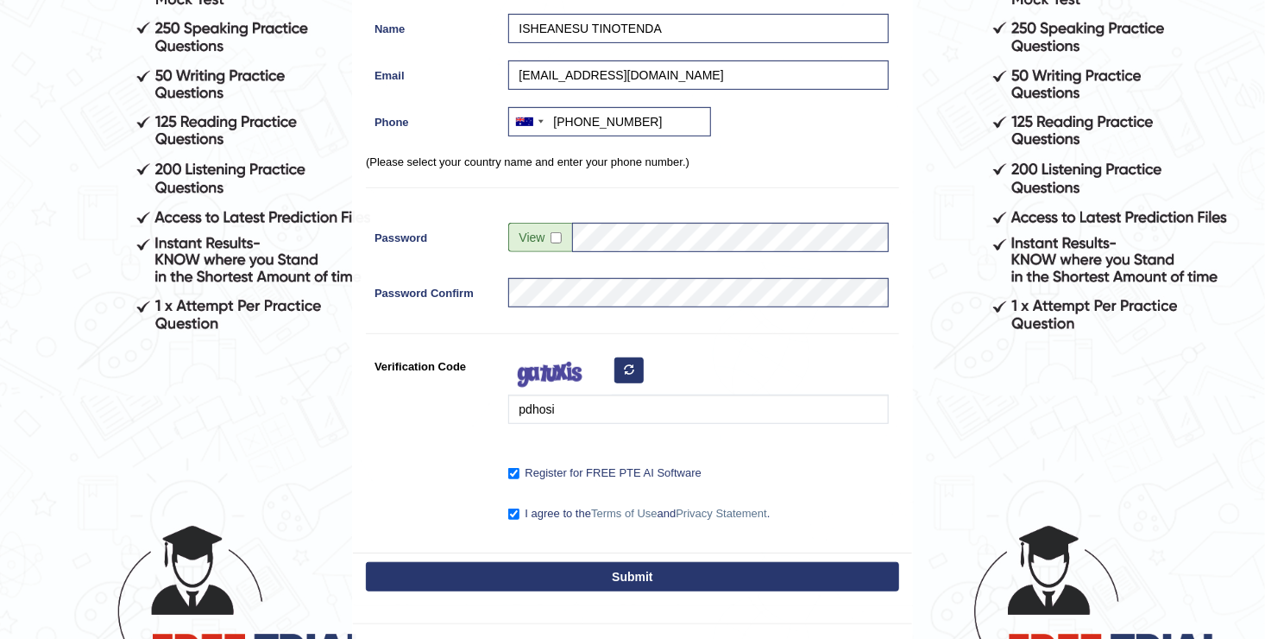
scroll to position [318, 0]
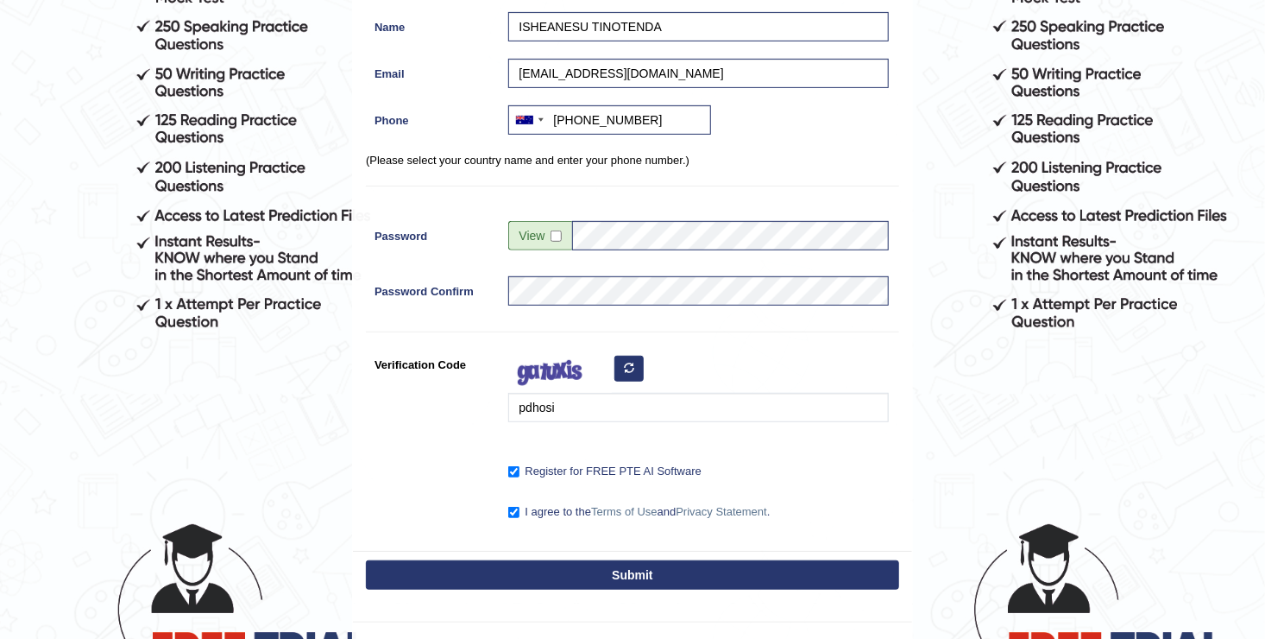
type input "Anesu_92"
click at [627, 569] on button "Submit" at bounding box center [632, 574] width 533 height 29
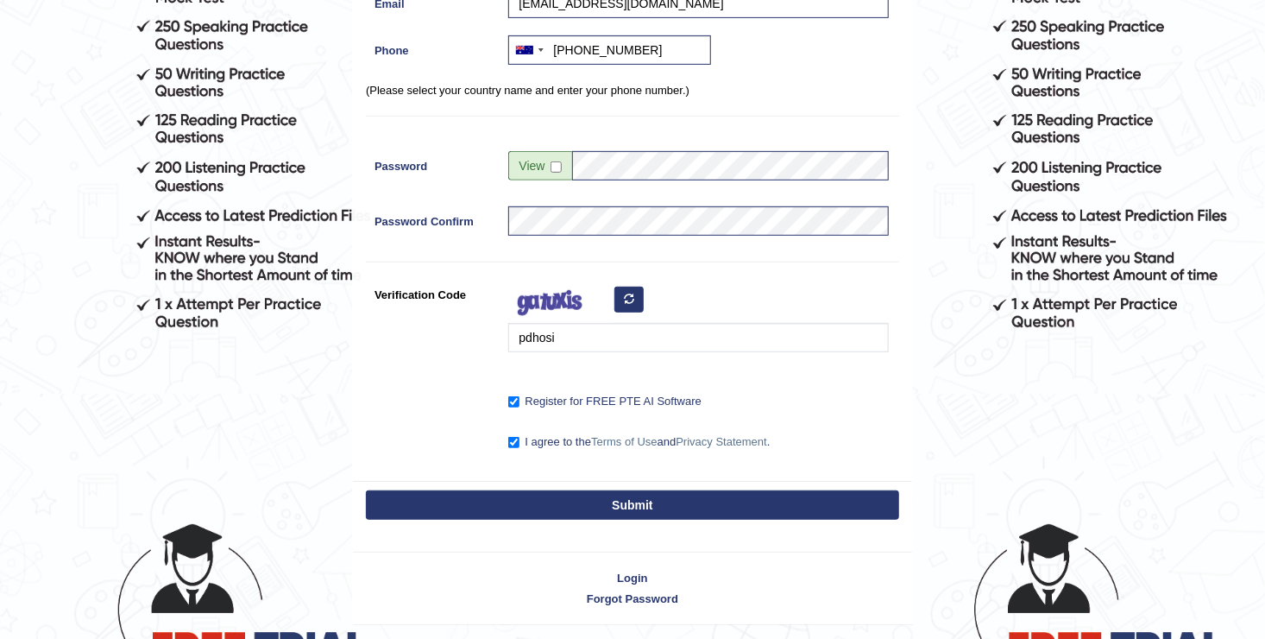
scroll to position [267, 0]
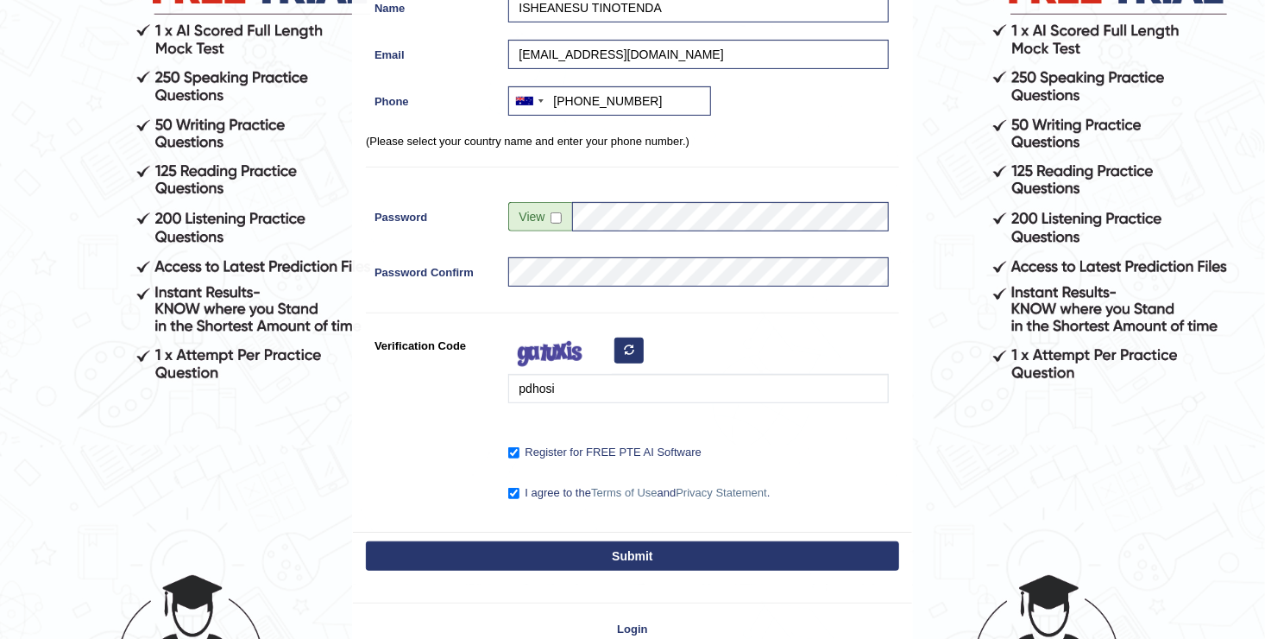
click at [643, 550] on button "Submit" at bounding box center [632, 555] width 533 height 29
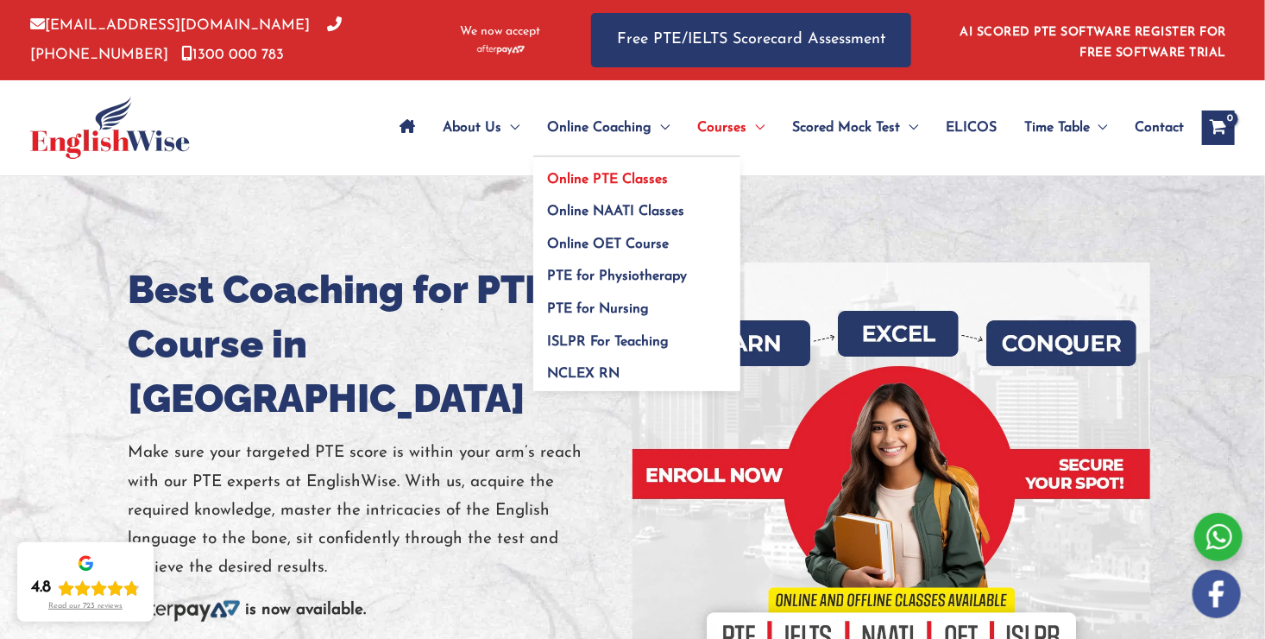
click at [593, 170] on link "Online PTE Classes" at bounding box center [636, 173] width 207 height 33
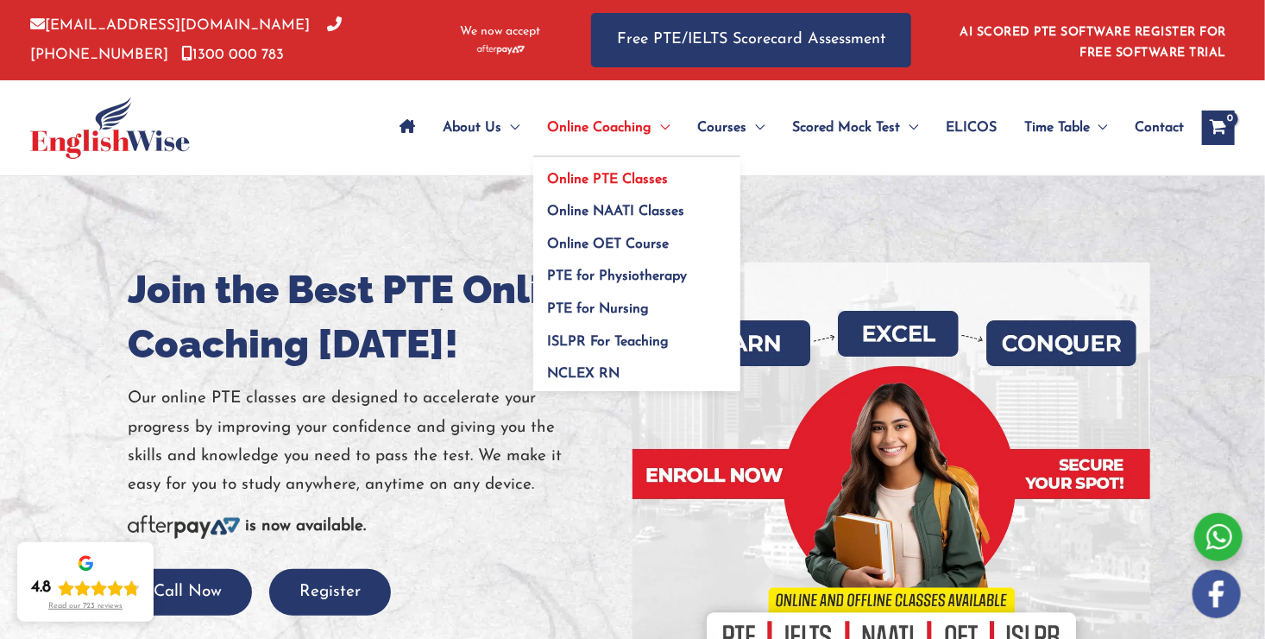
click at [606, 180] on span "Online PTE Classes" at bounding box center [607, 180] width 121 height 14
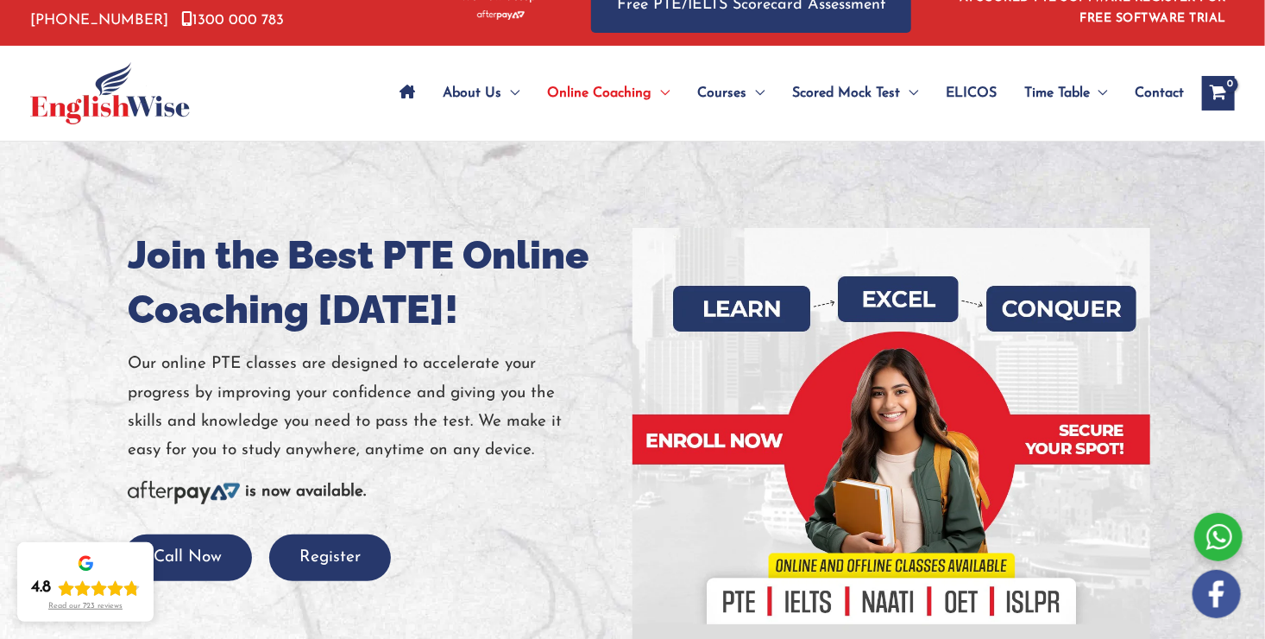
scroll to position [35, 0]
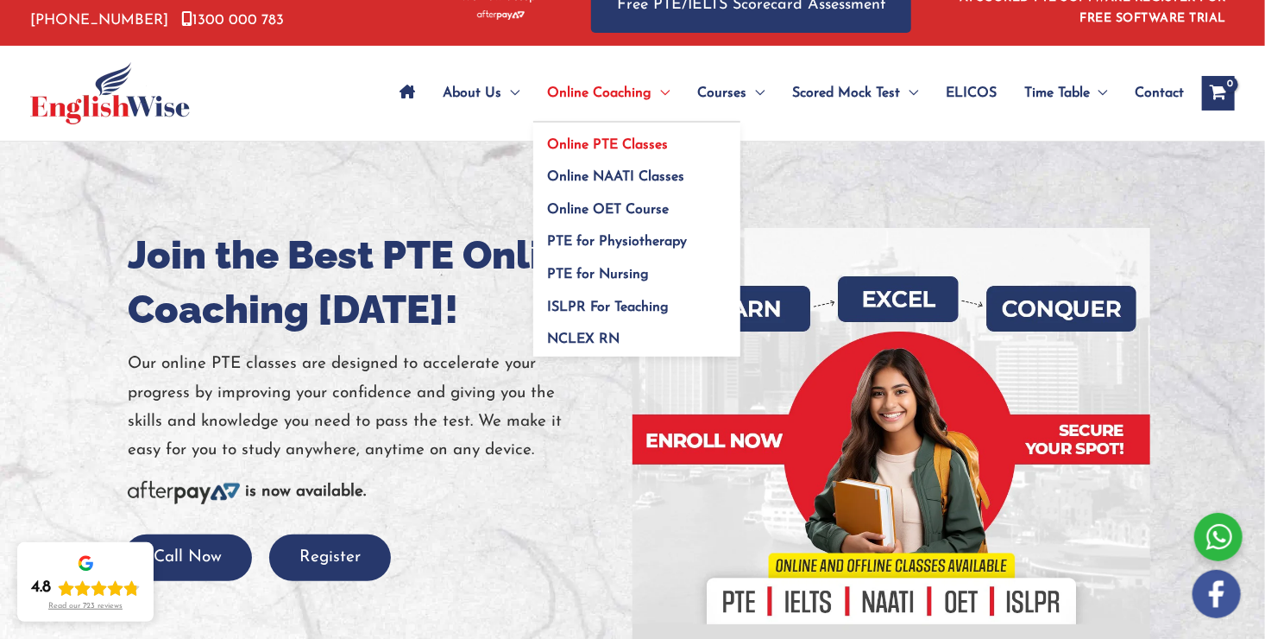
click at [615, 144] on span "Online PTE Classes" at bounding box center [607, 145] width 121 height 14
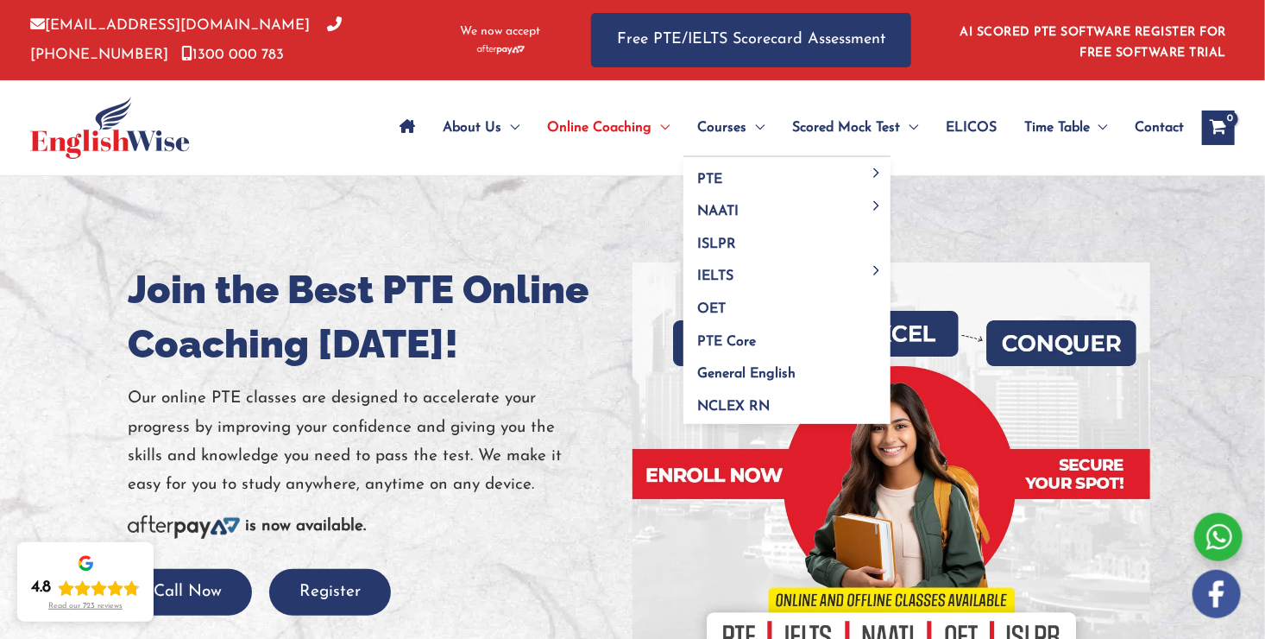
click at [736, 121] on span "Courses" at bounding box center [721, 128] width 49 height 60
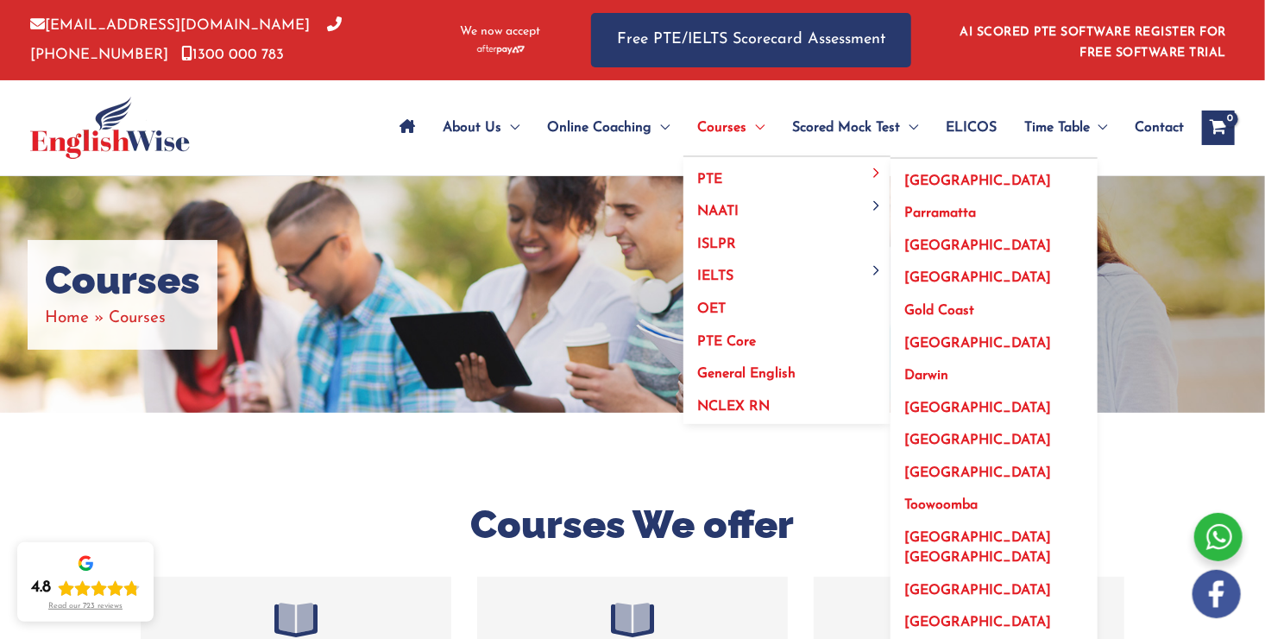
click at [727, 173] on link "PTE" at bounding box center [787, 173] width 207 height 33
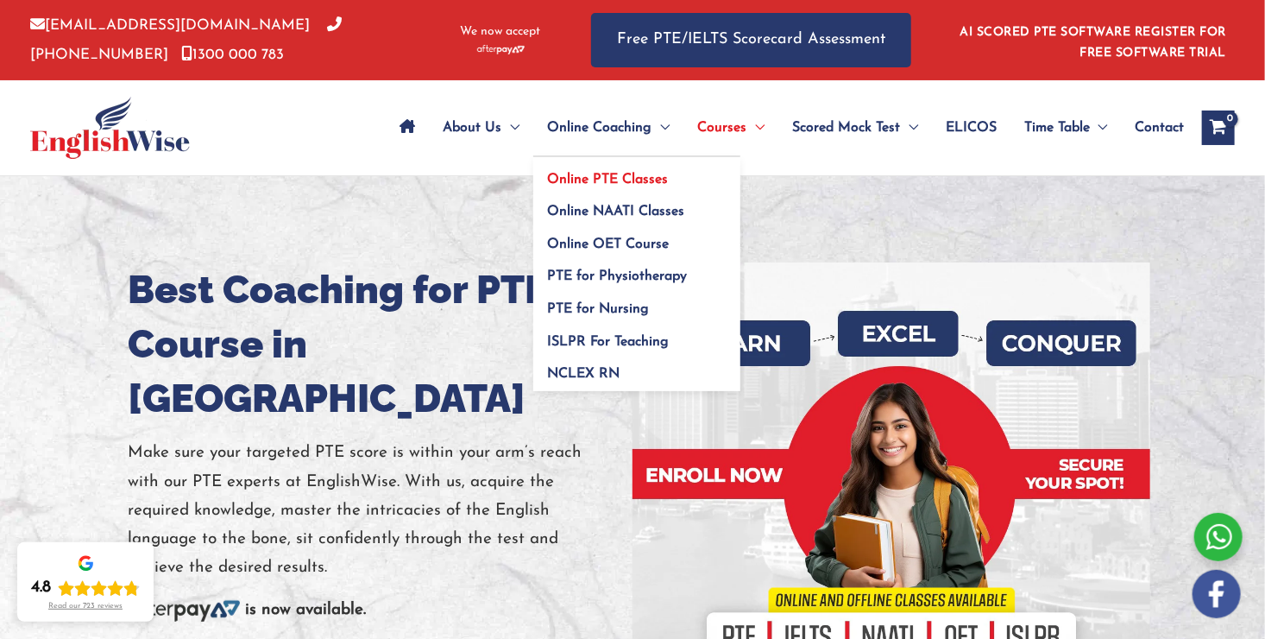
click at [609, 173] on span "Online PTE Classes" at bounding box center [607, 180] width 121 height 14
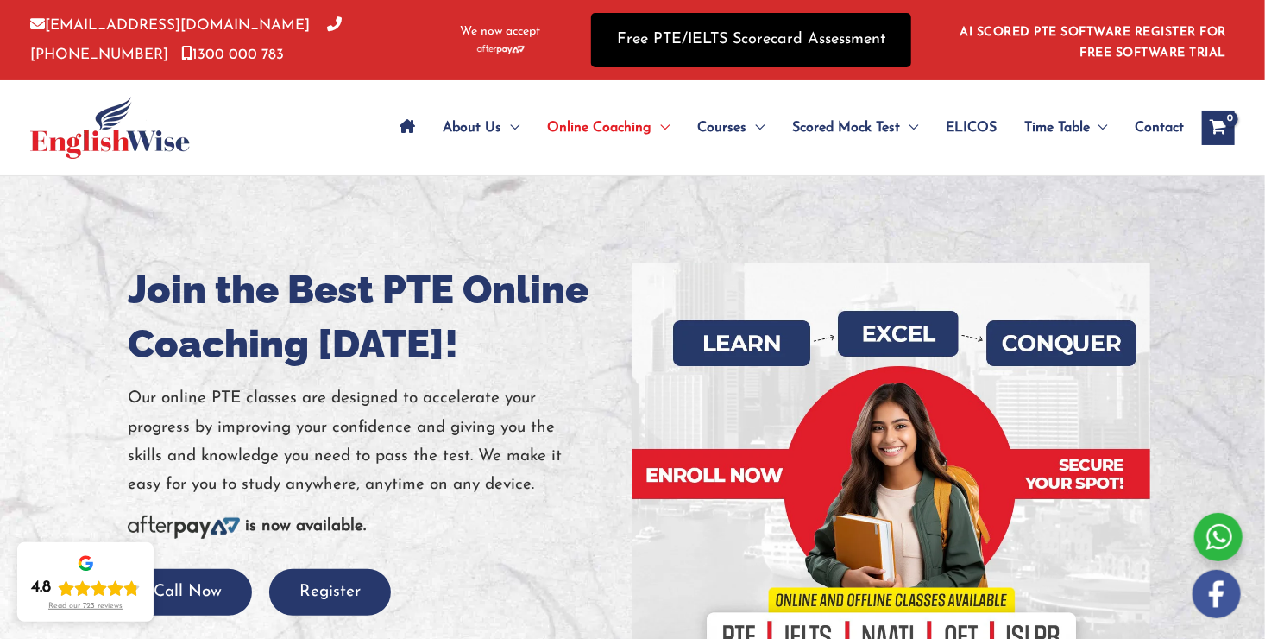
click at [697, 48] on link "Free PTE/IELTS Scorecard Assessment" at bounding box center [751, 40] width 320 height 54
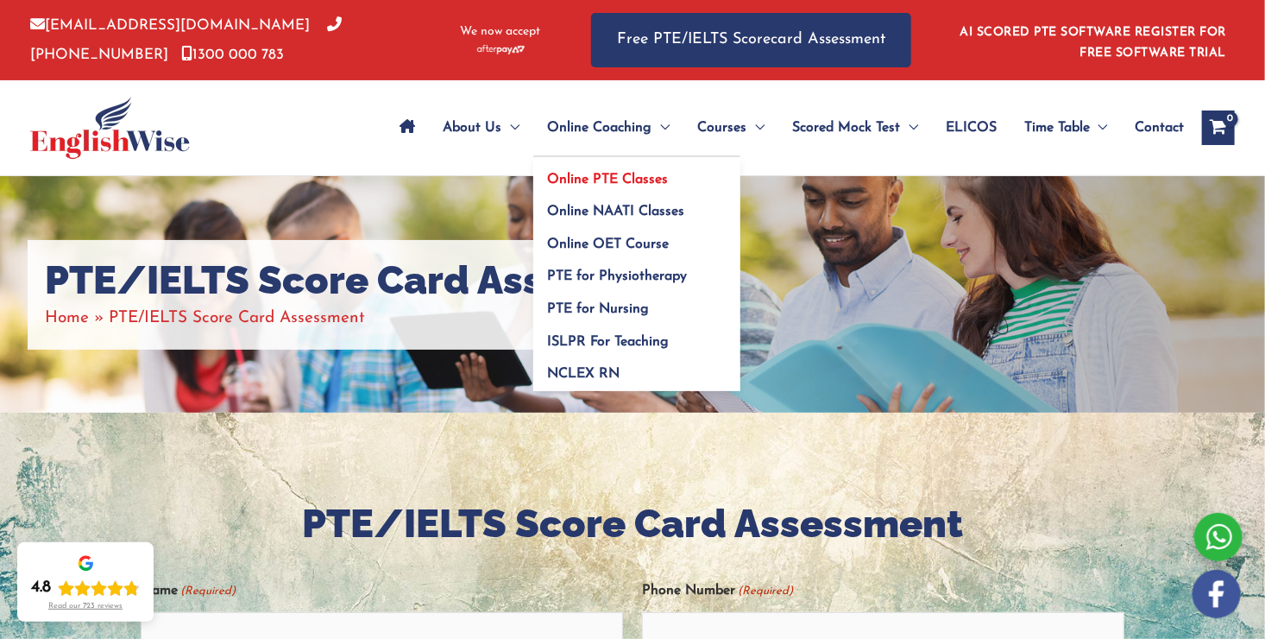
click at [595, 171] on link "Online PTE Classes" at bounding box center [636, 173] width 207 height 33
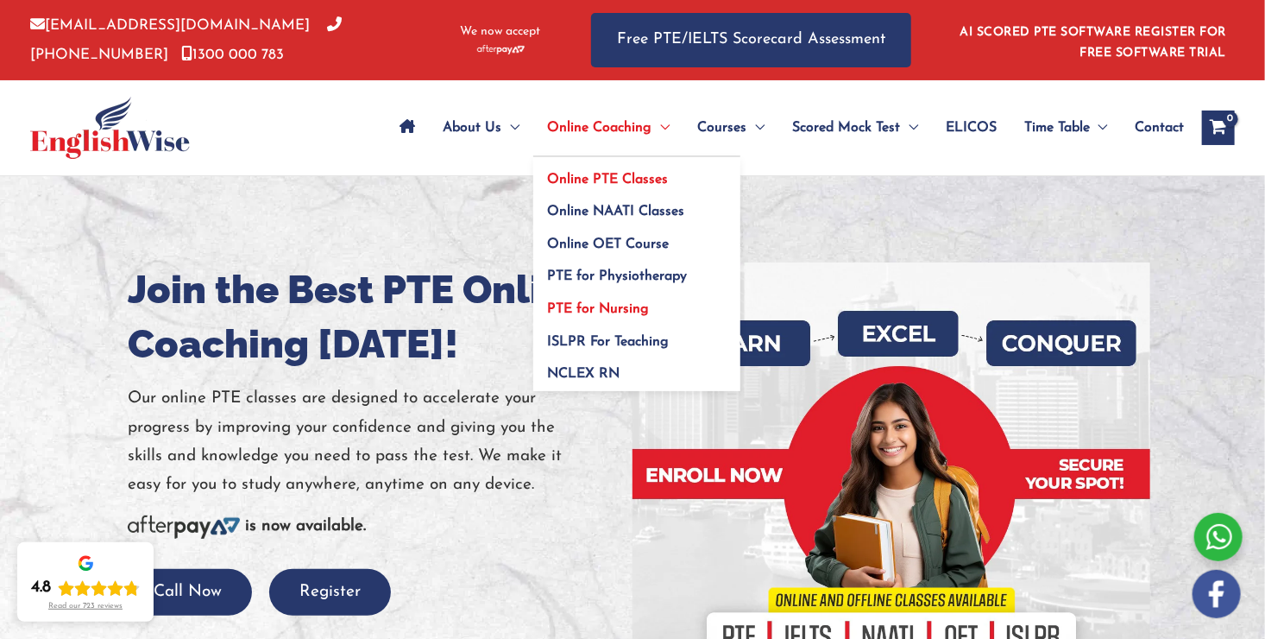
click at [581, 307] on span "PTE for Nursing" at bounding box center [598, 309] width 102 height 14
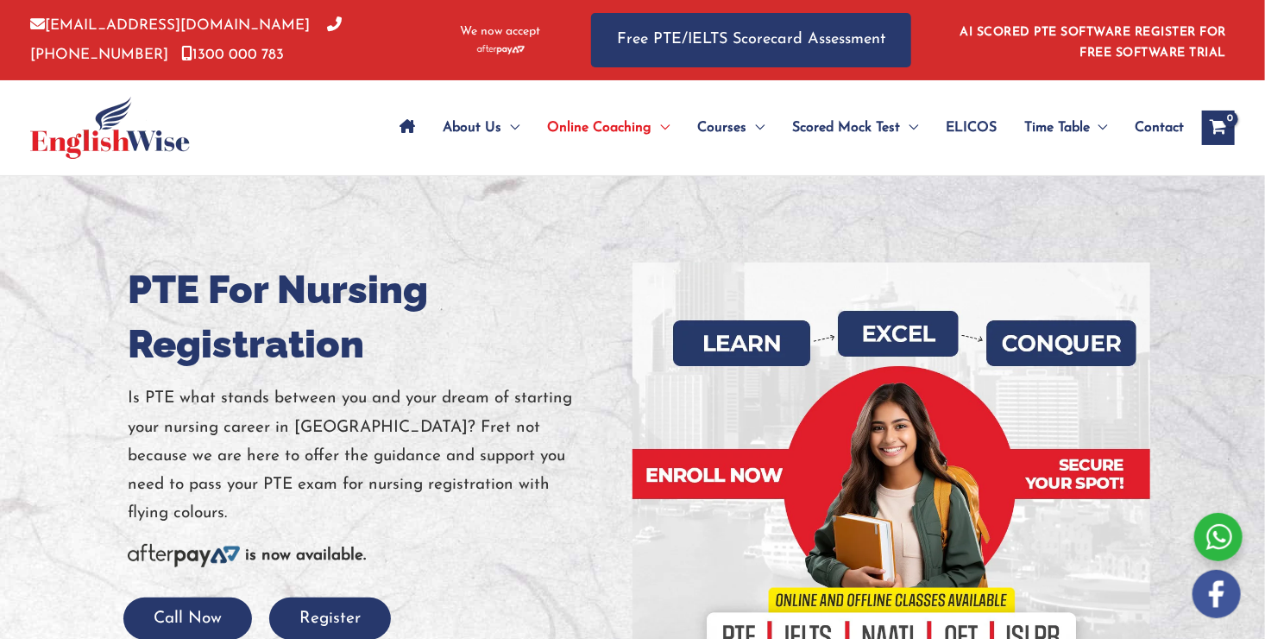
click at [581, 307] on h1 "PTE For Nursing Registration" at bounding box center [374, 316] width 492 height 109
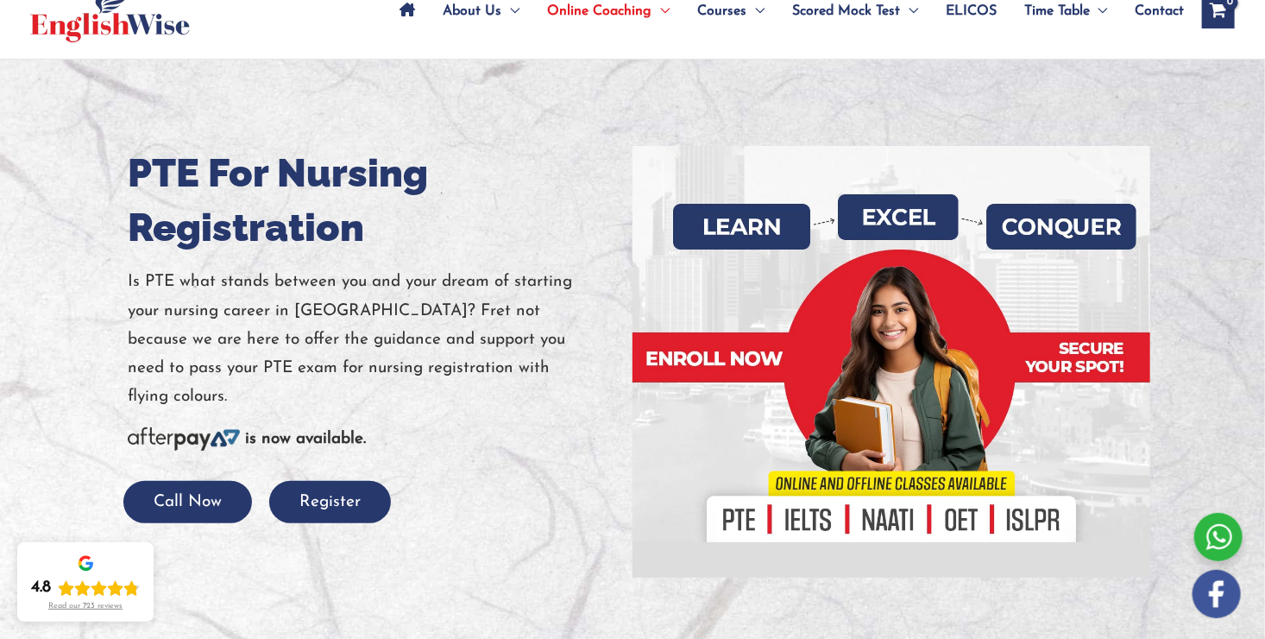
scroll to position [123, 0]
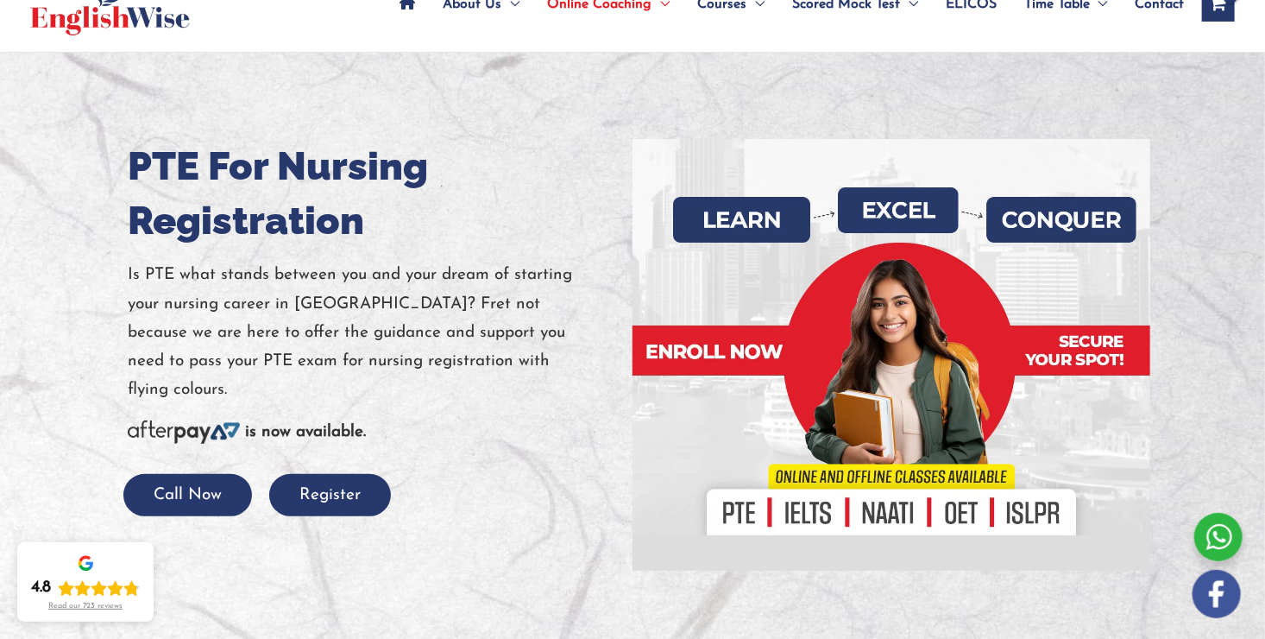
click at [721, 340] on div at bounding box center [892, 355] width 492 height 432
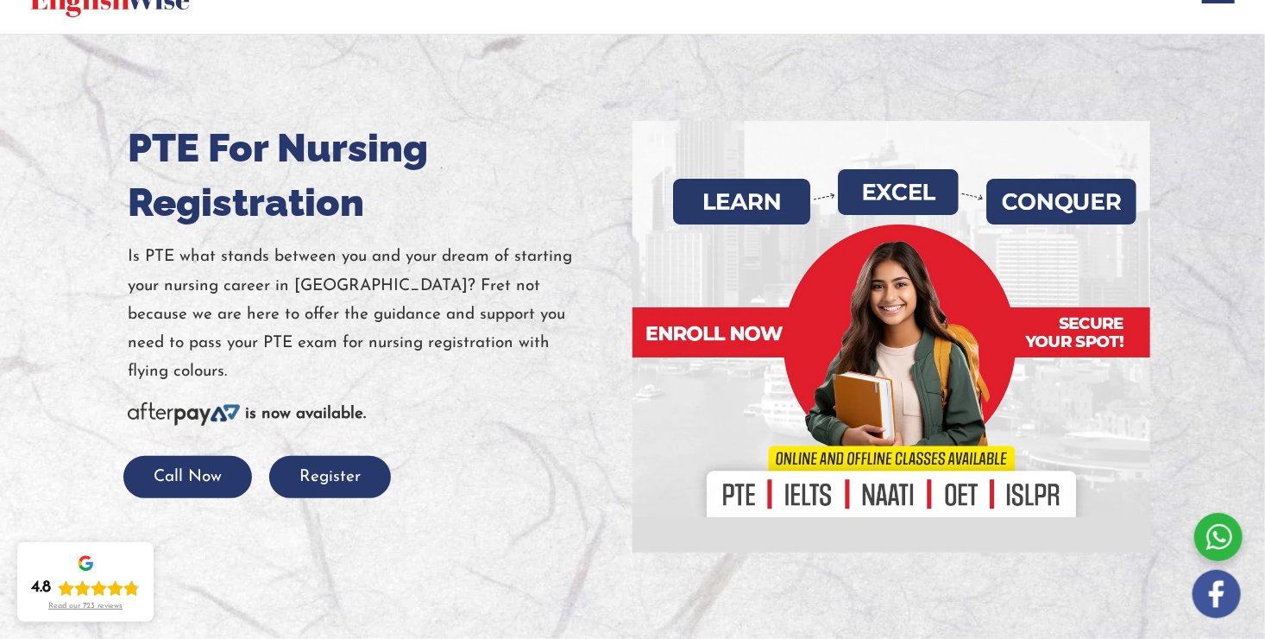
scroll to position [0, 0]
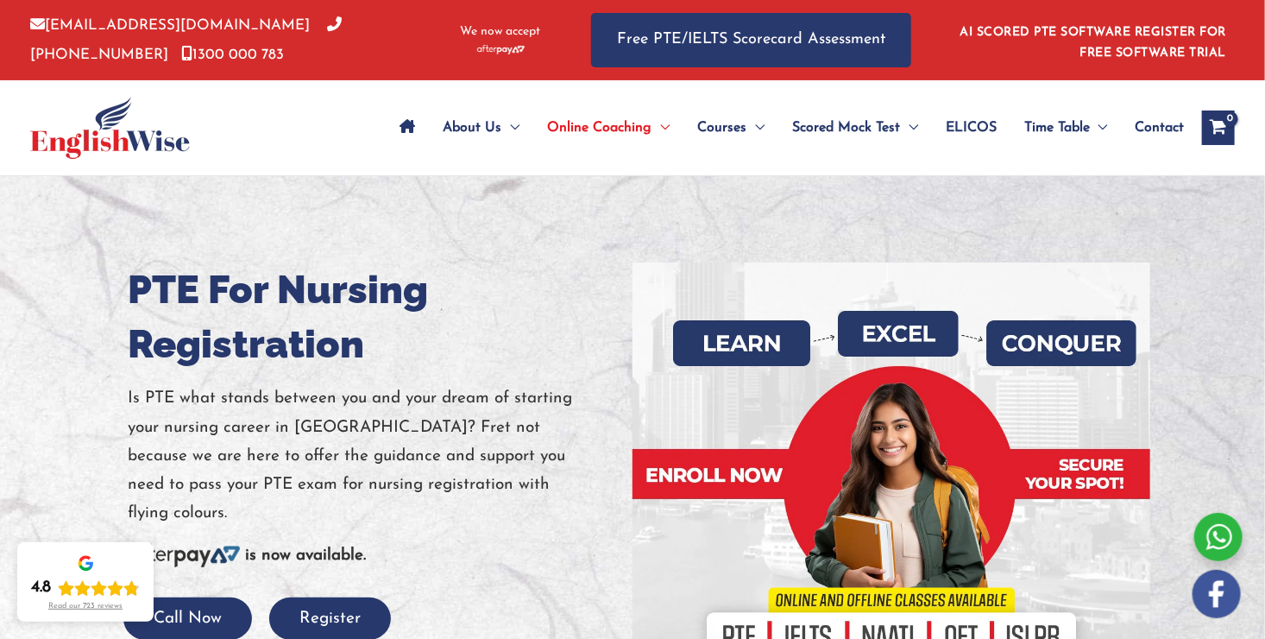
click at [750, 382] on div at bounding box center [892, 478] width 492 height 432
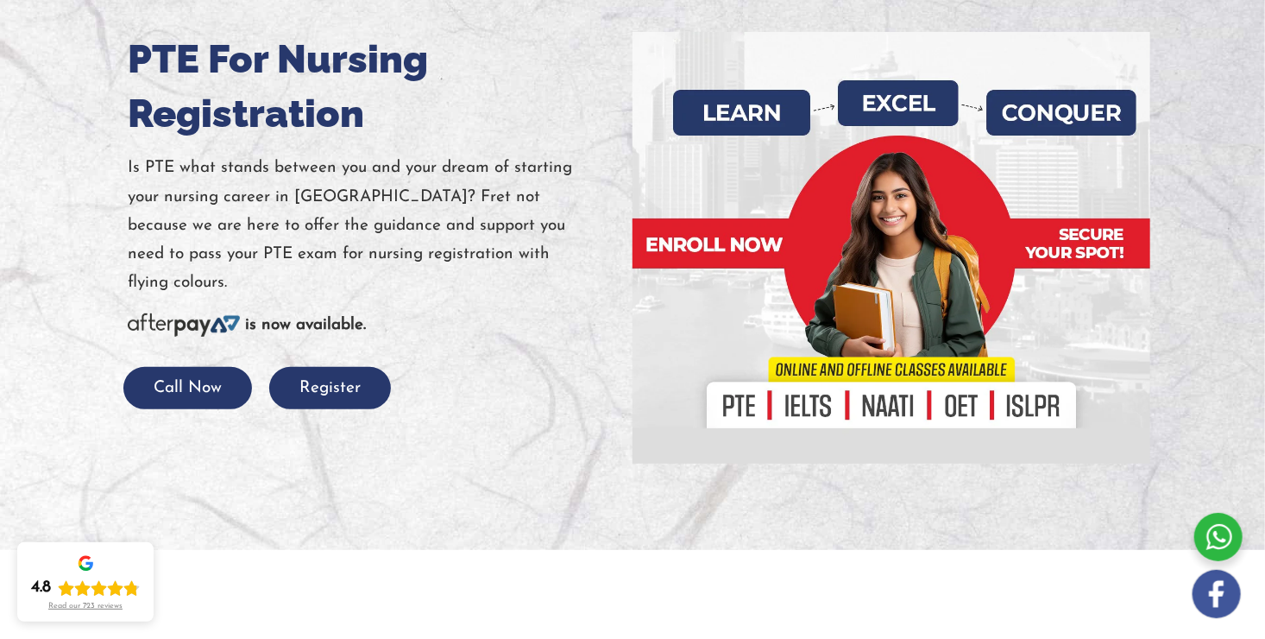
scroll to position [228, 0]
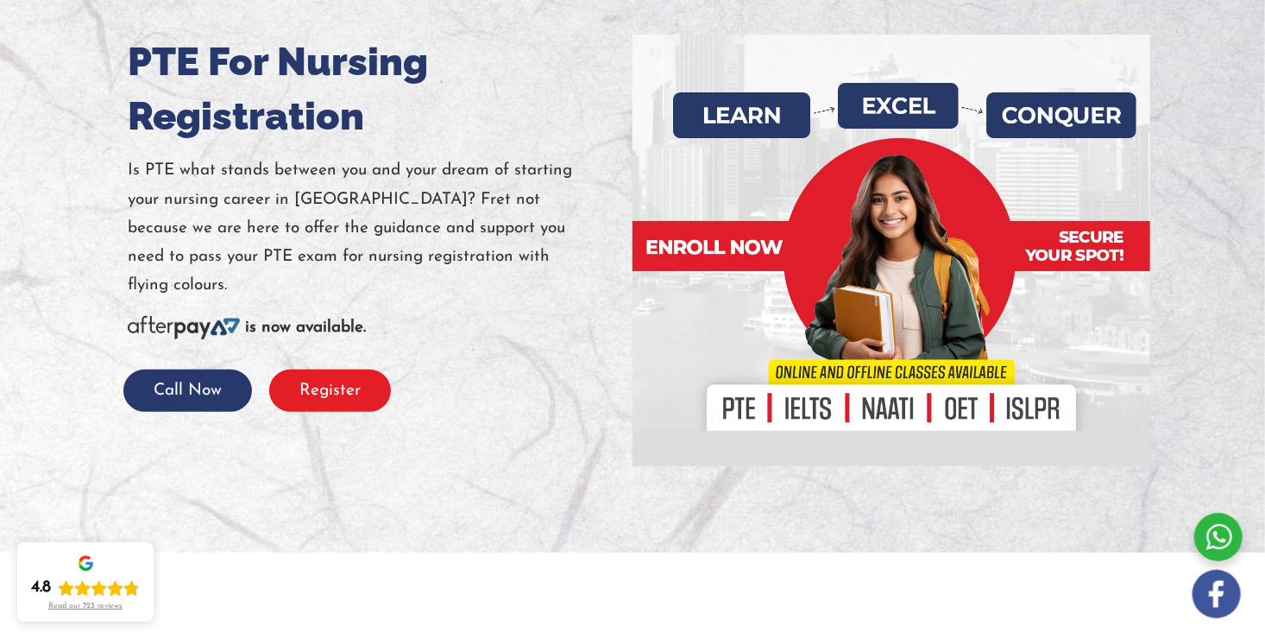
click at [308, 369] on button "Register" at bounding box center [330, 390] width 122 height 42
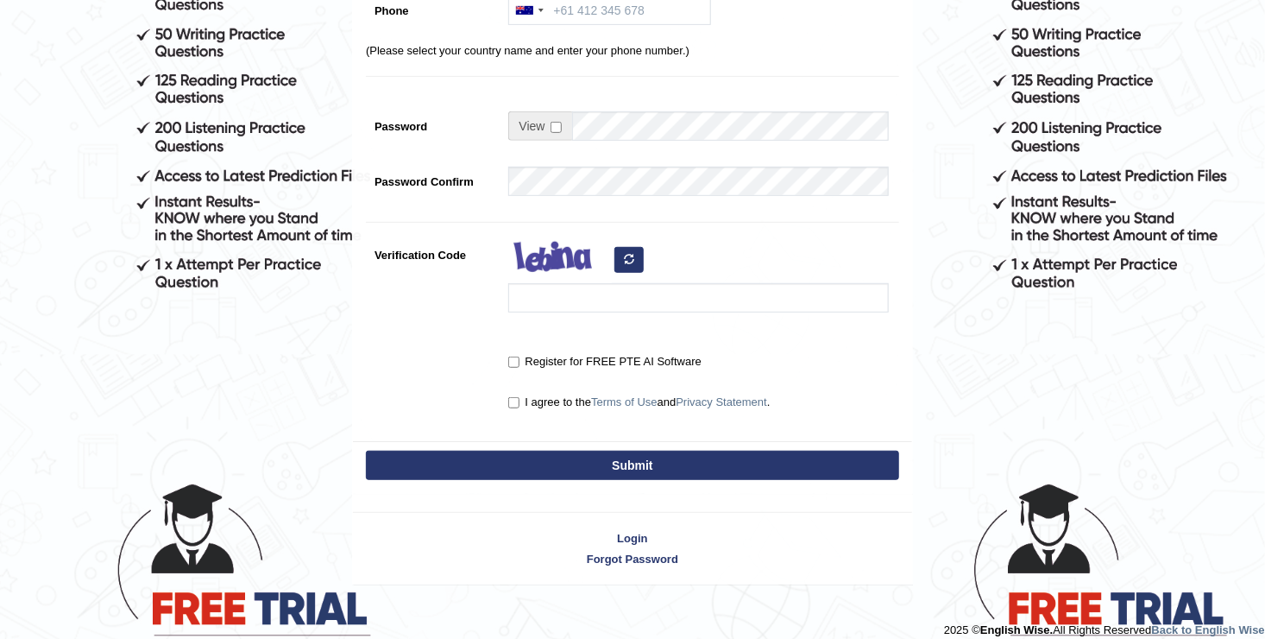
scroll to position [371, 0]
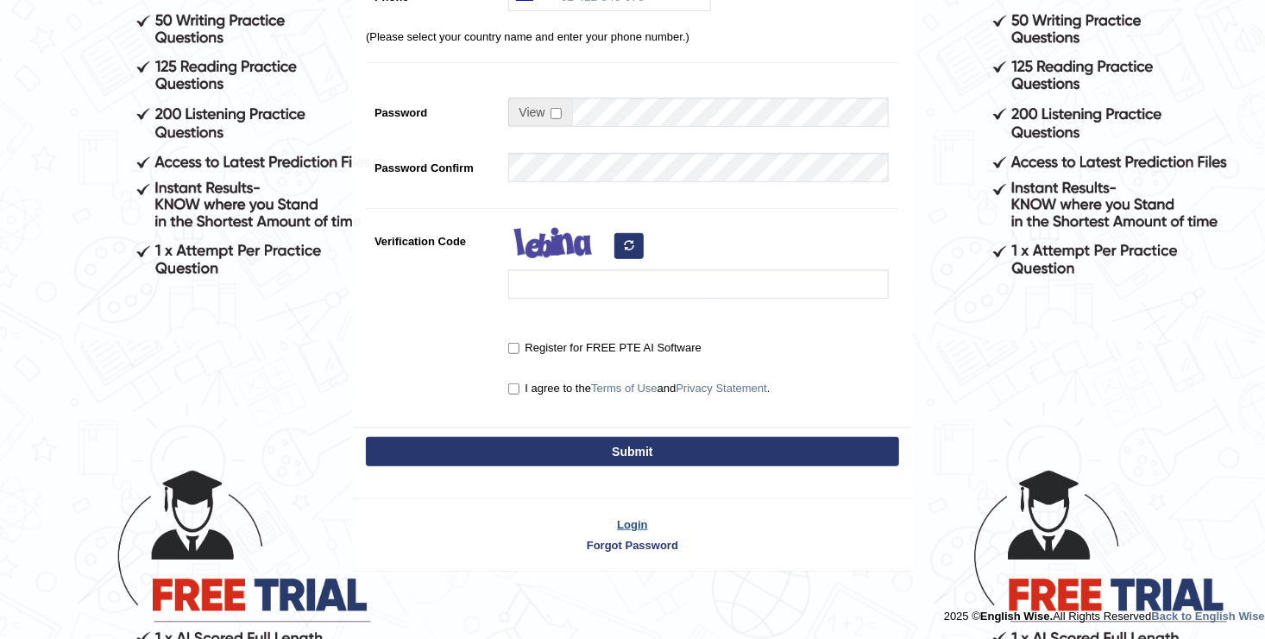
click at [624, 526] on link "Login" at bounding box center [632, 524] width 559 height 16
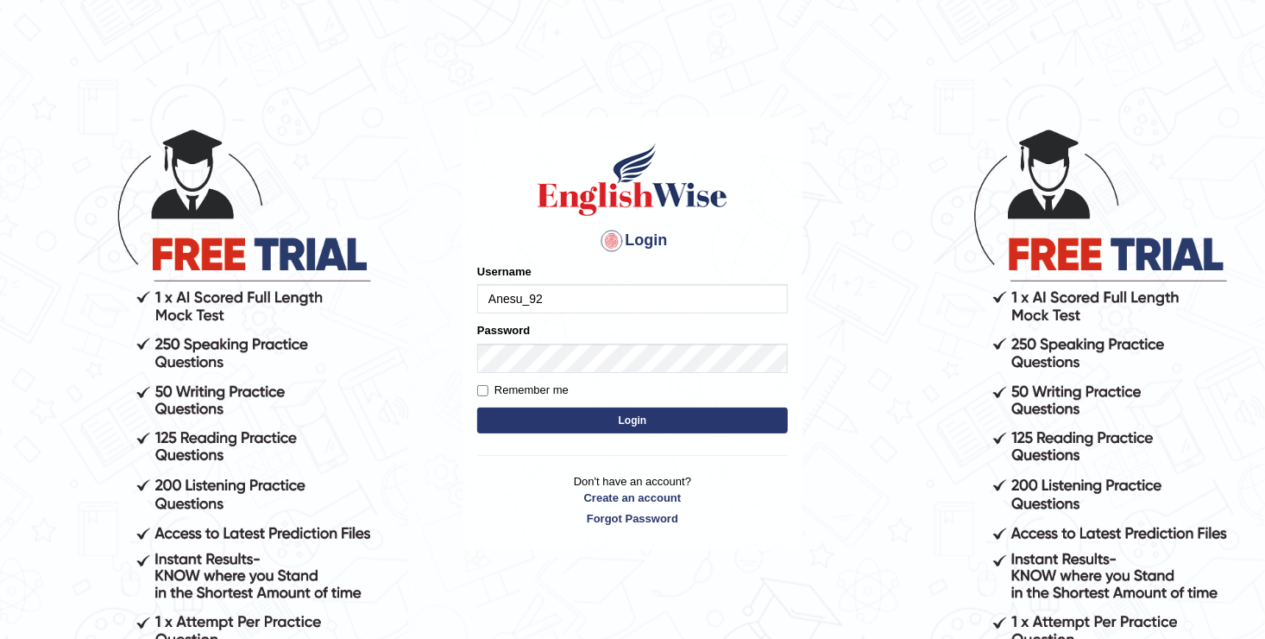
type input "Anesu_92"
click at [495, 373] on form "Please fix the following errors: Username Anesu_92 Password Remember me Login" at bounding box center [632, 350] width 311 height 174
click at [504, 374] on form "Please fix the following errors: Username Anesu_92 Password Remember me Login" at bounding box center [632, 350] width 311 height 174
click at [483, 388] on input "Remember me" at bounding box center [482, 390] width 11 height 11
checkbox input "true"
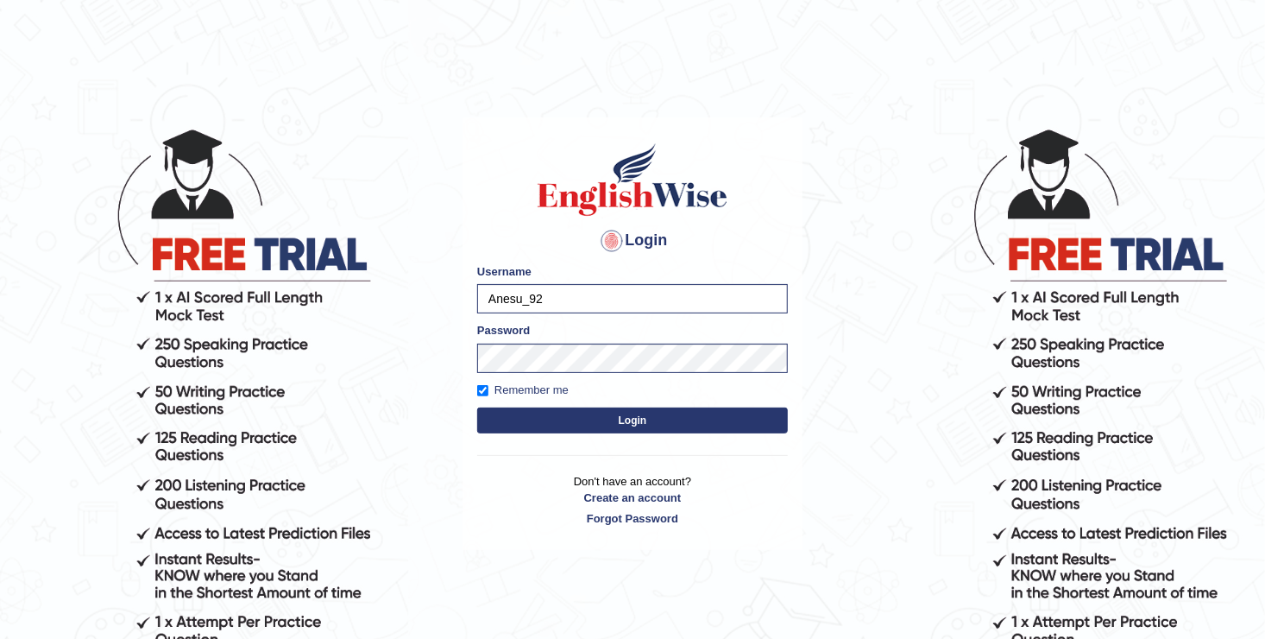
click at [667, 420] on button "Login" at bounding box center [632, 420] width 311 height 26
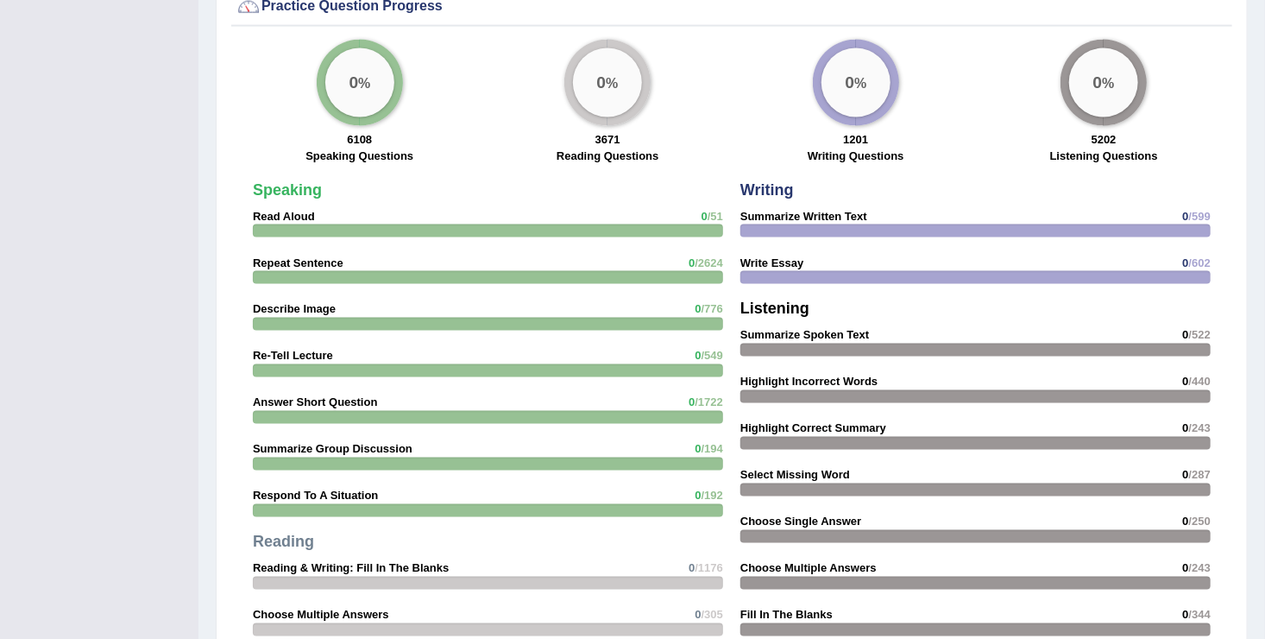
scroll to position [1287, 0]
click at [794, 204] on div "Writing Summarize Written Text 0 /599 Write Essay 0 /602 Listening Summarize Sp…" at bounding box center [976, 437] width 488 height 527
drag, startPoint x: 794, startPoint y: 204, endPoint x: 878, endPoint y: 47, distance: 177.3
click at [878, 47] on div "Practice Question Progress 0 % 6108 Speaking Questions 0 % 3671 Reading Questio…" at bounding box center [732, 400] width 1032 height 832
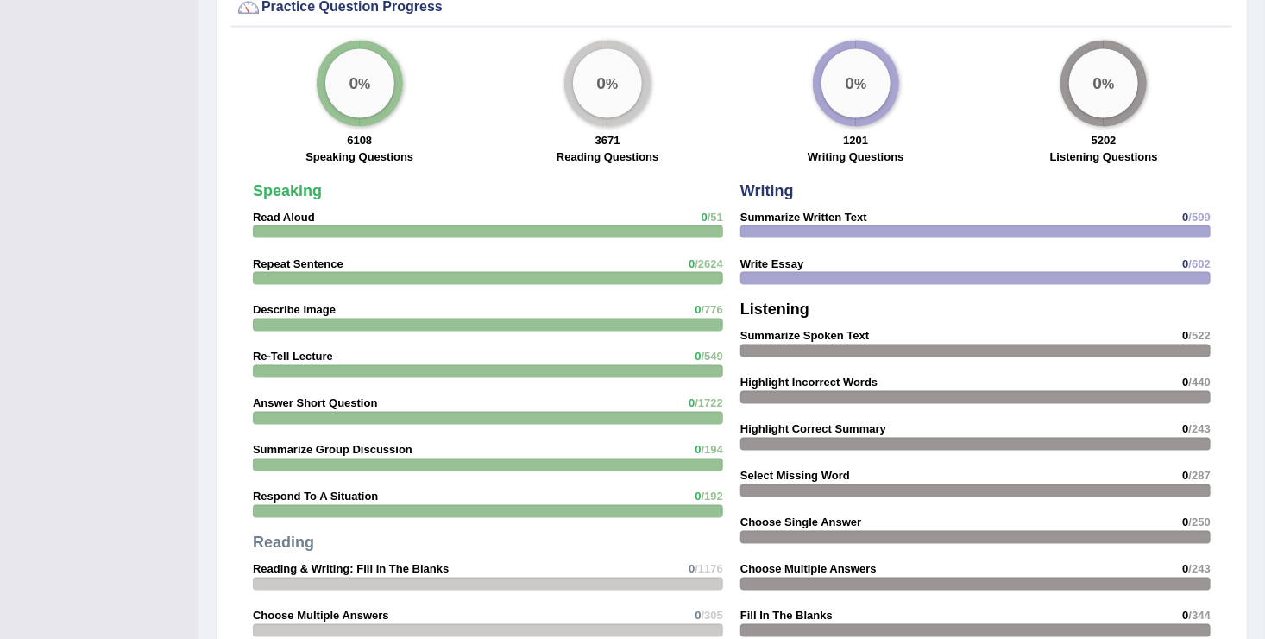
click at [878, 47] on div "0 %" at bounding box center [856, 84] width 86 height 86
click at [850, 148] on label "Writing Questions" at bounding box center [856, 156] width 97 height 16
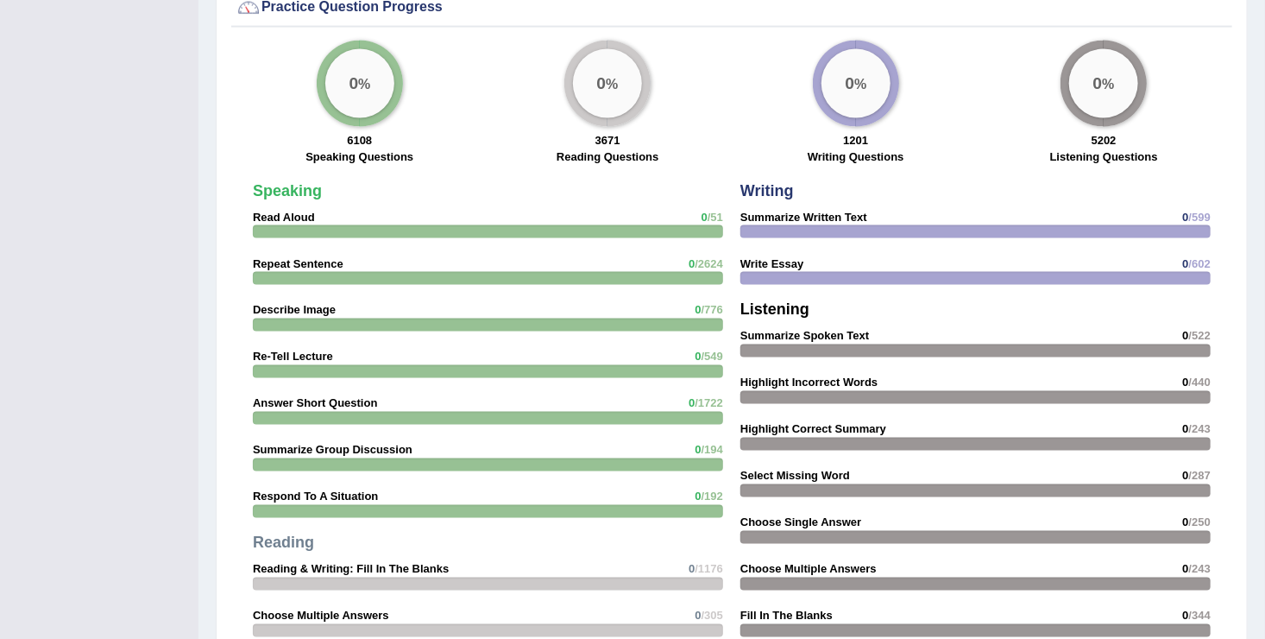
click at [850, 148] on label "Writing Questions" at bounding box center [856, 156] width 97 height 16
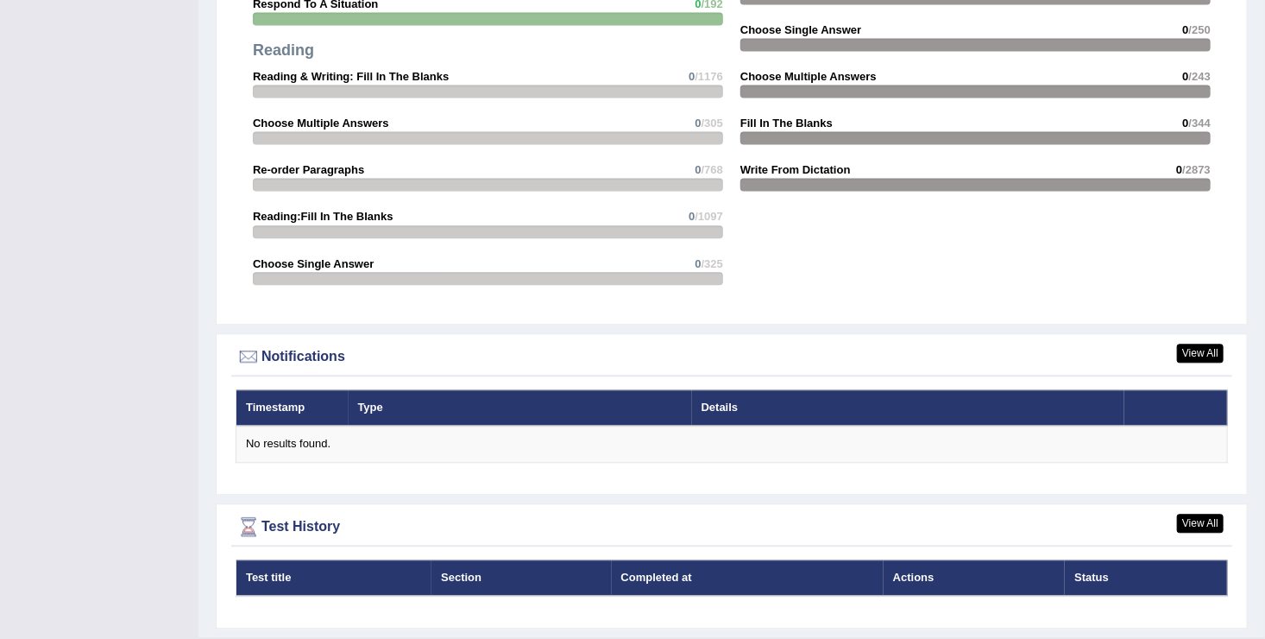
scroll to position [1815, 0]
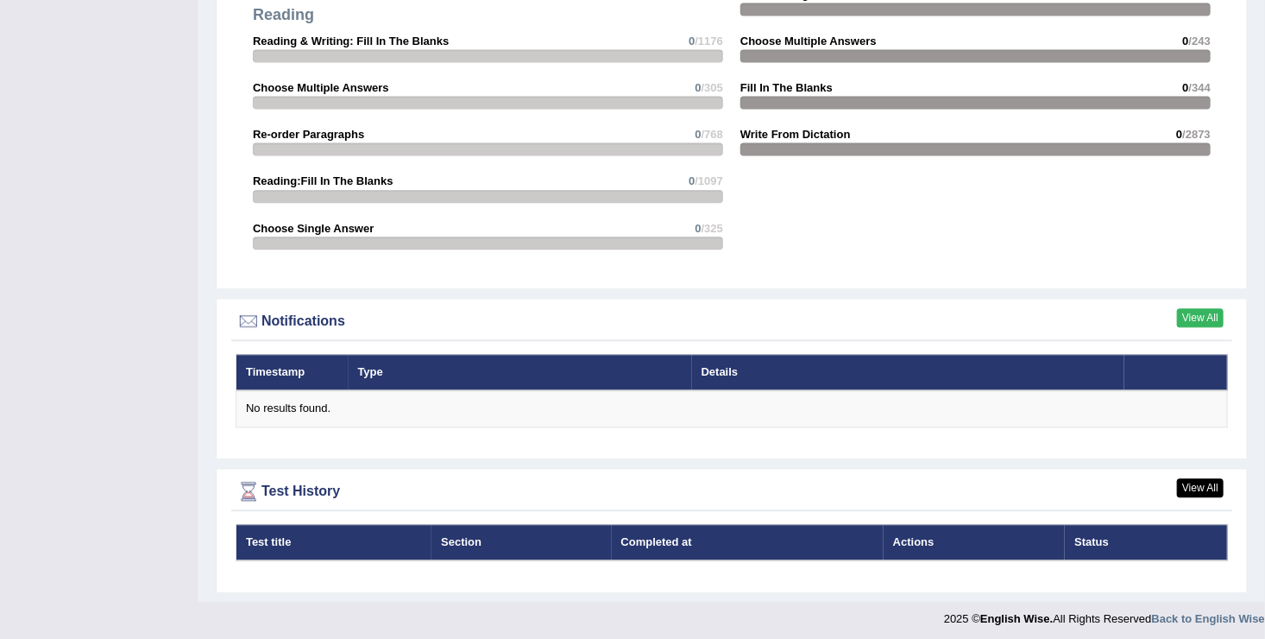
click at [1195, 313] on link "View All" at bounding box center [1200, 317] width 47 height 19
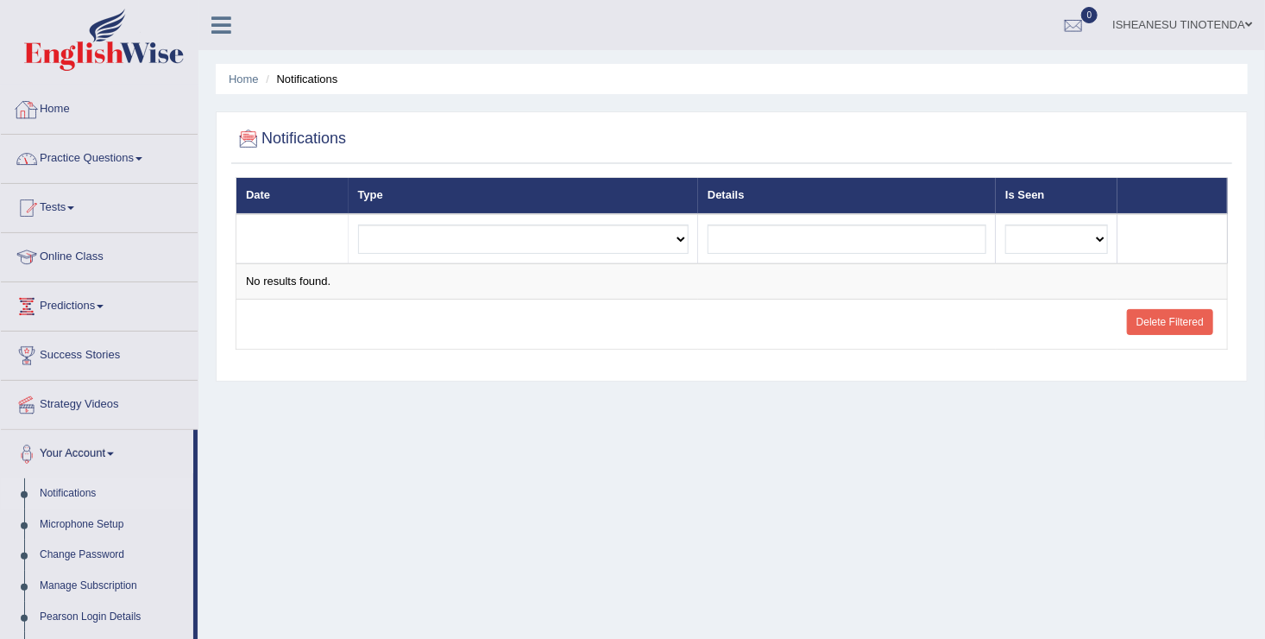
click at [43, 113] on link "Home" at bounding box center [99, 106] width 197 height 43
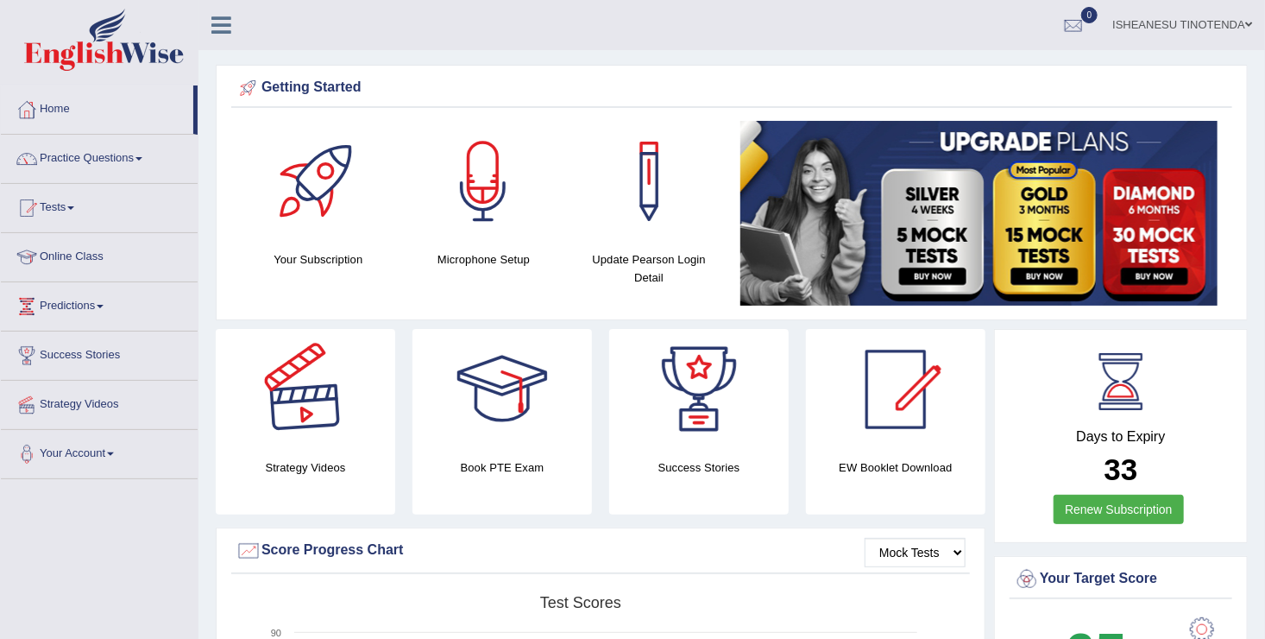
click at [304, 415] on div at bounding box center [305, 389] width 121 height 121
